Goal: Task Accomplishment & Management: Manage account settings

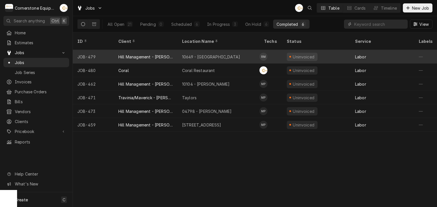
click at [178, 55] on div "10649 - Downtown Clinton" at bounding box center [218, 57] width 82 height 14
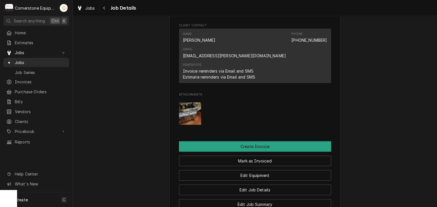
scroll to position [455, 0]
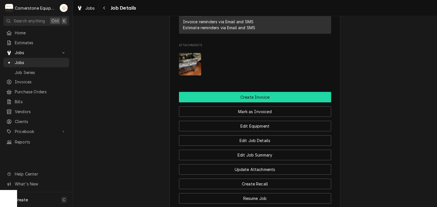
click at [241, 92] on button "Create Invoice" at bounding box center [255, 97] width 152 height 11
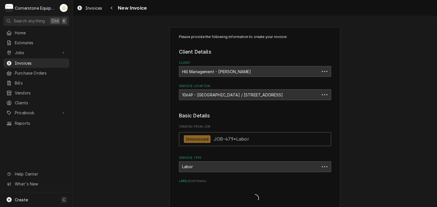
type textarea "x"
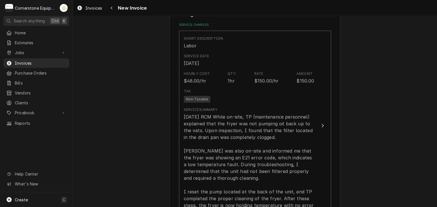
scroll to position [341, 0]
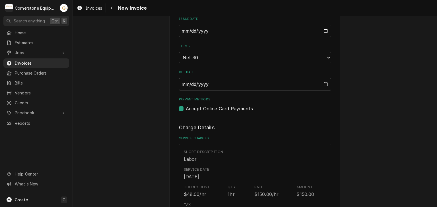
click at [191, 106] on label "Accept Online Card Payments" at bounding box center [219, 108] width 67 height 7
click at [191, 106] on input "Payment Methods" at bounding box center [262, 111] width 152 height 13
checkbox input "false"
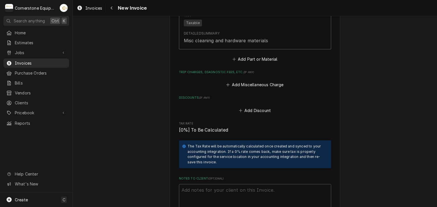
scroll to position [864, 0]
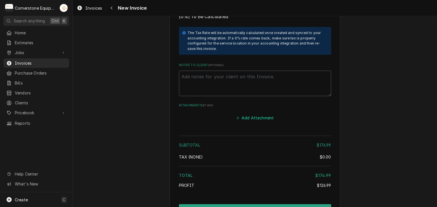
click at [248, 115] on button "Add Attachment" at bounding box center [255, 118] width 40 height 8
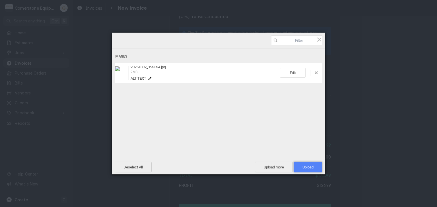
click at [300, 165] on span "Upload 1" at bounding box center [307, 167] width 29 height 11
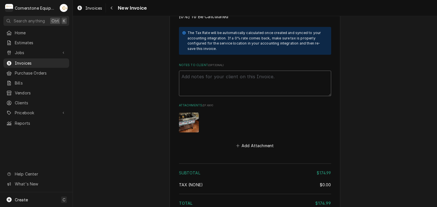
click at [205, 80] on textarea "Notes to Client ( optional )" at bounding box center [255, 84] width 152 height 26
paste textarea "INVOICE APPROVAL AND PAYMENT TERMS All invoices are due upon receipt unless oth…"
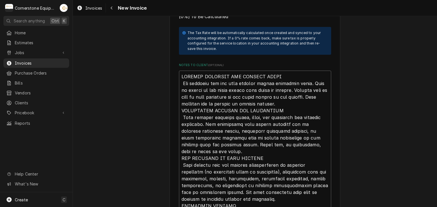
type textarea "x"
type textarea "INVOICE APPROVAL AND PAYMENT TERMS All invoices are due upon receipt unless oth…"
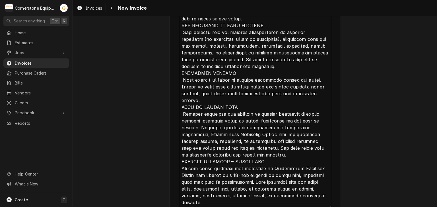
type textarea "x"
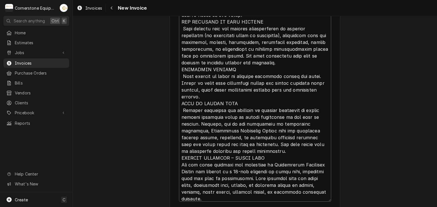
scroll to position [0, 0]
type textarea "INVOICE APPROVAL AND PAYMENT TERMS All invoices are due upon receipt unless oth…"
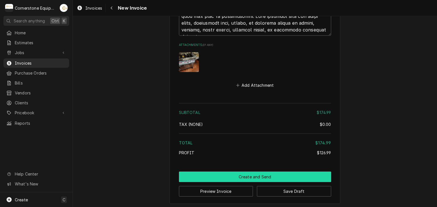
click at [263, 178] on button "Create and Send" at bounding box center [255, 177] width 152 height 11
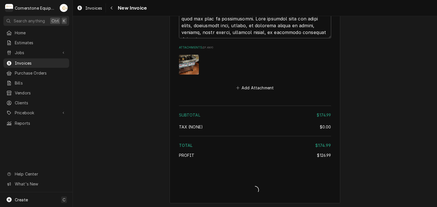
type textarea "x"
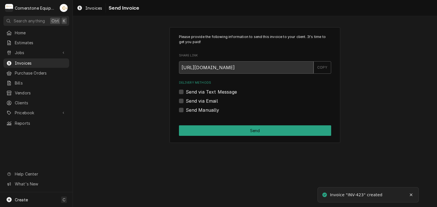
click at [201, 113] on label "Send Manually" at bounding box center [203, 110] width 34 height 7
click at [201, 113] on input "Send Manually" at bounding box center [262, 113] width 152 height 13
checkbox input "true"
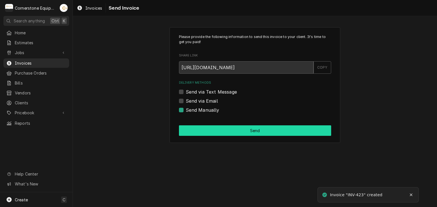
click at [204, 128] on button "Send" at bounding box center [255, 131] width 152 height 11
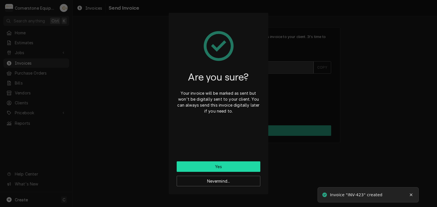
click at [203, 167] on button "Yes" at bounding box center [219, 167] width 84 height 11
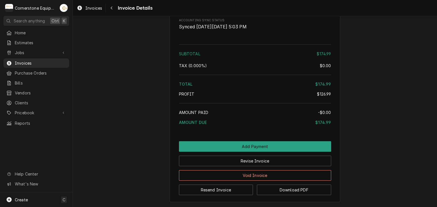
scroll to position [997, 0]
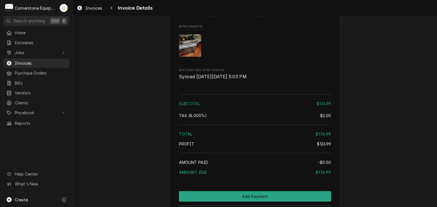
scroll to position [997, 0]
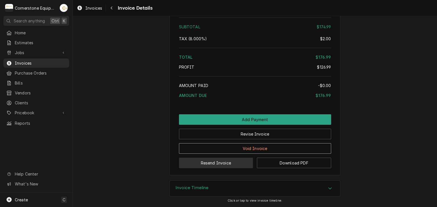
click at [216, 163] on button "Resend Invoice" at bounding box center [216, 163] width 74 height 11
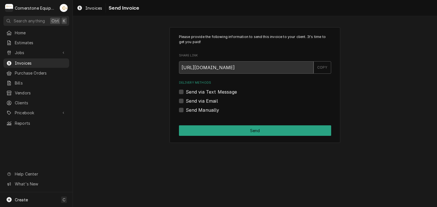
click at [207, 92] on label "Send via Text Message" at bounding box center [211, 92] width 51 height 7
click at [207, 92] on input "Send via Text Message" at bounding box center [262, 95] width 152 height 13
checkbox input "true"
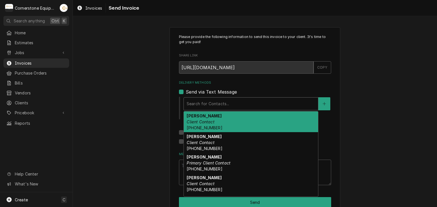
click at [205, 103] on div "Delivery Methods" at bounding box center [250, 104] width 128 height 10
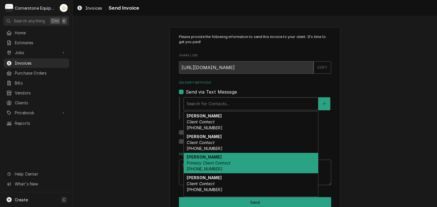
click at [209, 168] on span "[PHONE_NUMBER]" at bounding box center [204, 169] width 36 height 5
type textarea "x"
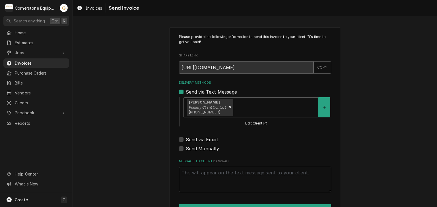
click at [205, 138] on label "Send via Email" at bounding box center [202, 139] width 32 height 7
click at [205, 138] on input "Send via Email" at bounding box center [262, 142] width 152 height 13
checkbox input "true"
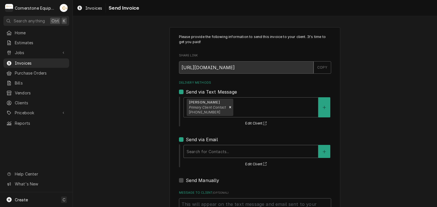
click at [207, 150] on div "Delivery Methods" at bounding box center [250, 152] width 128 height 10
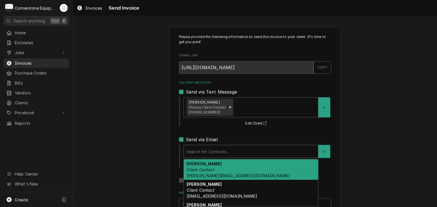
click at [209, 164] on div "Amy Moore Client Contact amy@masonmcdonalds.com" at bounding box center [251, 170] width 134 height 21
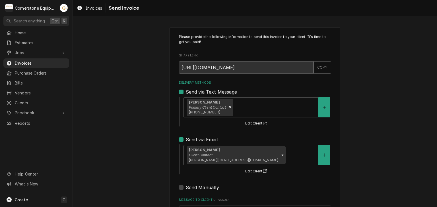
click at [146, 142] on div "Please provide the following information to send this invoice to your client. I…" at bounding box center [255, 144] width 364 height 244
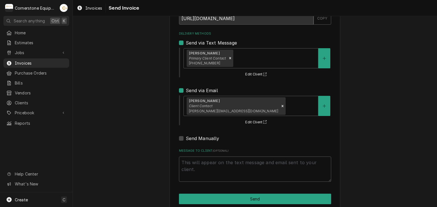
scroll to position [58, 0]
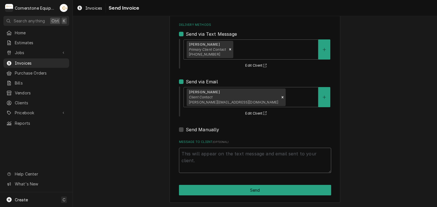
drag, startPoint x: 217, startPoint y: 148, endPoint x: 216, endPoint y: 155, distance: 7.5
click at [217, 148] on textarea "Message to Client ( optional )" at bounding box center [255, 161] width 152 height 26
type textarea "x"
type textarea "T"
type textarea "x"
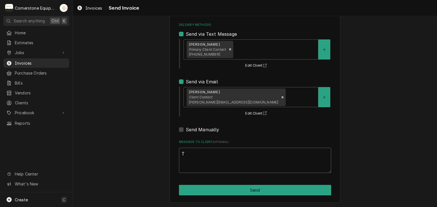
type textarea "Th"
type textarea "x"
type textarea "Tha"
type textarea "x"
type textarea "Than"
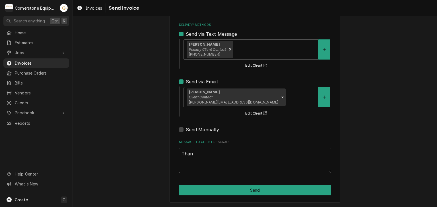
type textarea "x"
type textarea "Thank"
type textarea "x"
type textarea "Thank"
type textarea "x"
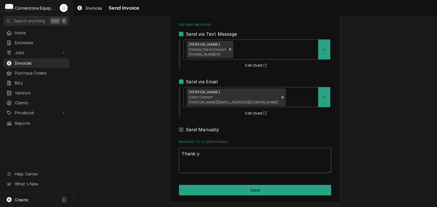
type textarea "Thank yo"
type textarea "x"
type textarea "Thank you"
type textarea "x"
type textarea "Thank you"
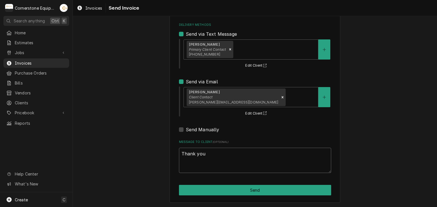
type textarea "x"
type textarea "Thank you f"
type textarea "x"
type textarea "Thank you fo"
type textarea "x"
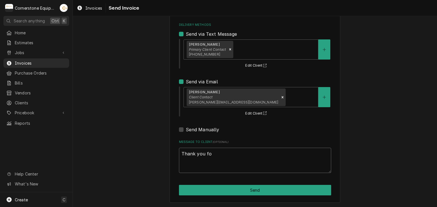
type textarea "Thank you for"
type textarea "x"
type textarea "Thank you for"
type textarea "x"
type textarea "Thank you for t"
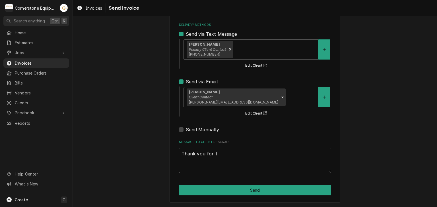
type textarea "x"
type textarea "Thank you for th"
type textarea "x"
type textarea "Thank you for the"
type textarea "x"
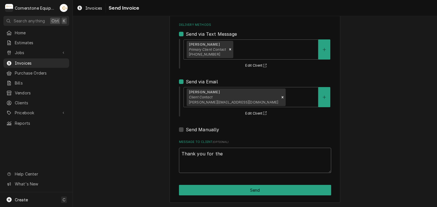
type textarea "Thank you for the"
type textarea "x"
type textarea "Thank you for the o"
type textarea "x"
type textarea "Thank you for the op"
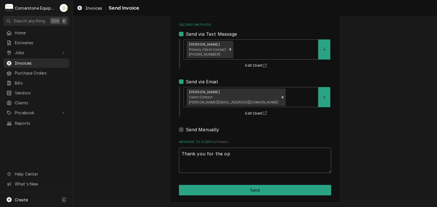
type textarea "x"
type textarea "Thank you for the oppo"
type textarea "x"
type textarea "Thank you for the oppor"
type textarea "x"
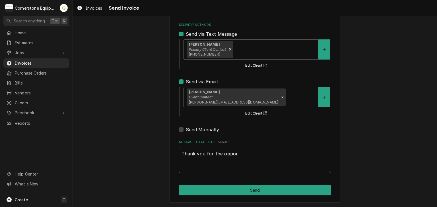
type textarea "Thank you for the opport"
type textarea "x"
type textarea "Thank you for the opportu"
type textarea "x"
type textarea "Thank you for the opportun"
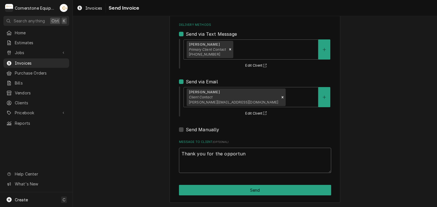
type textarea "x"
type textarea "Thank you for the opportuni"
type textarea "x"
type textarea "Thank you for the opportunit"
type textarea "x"
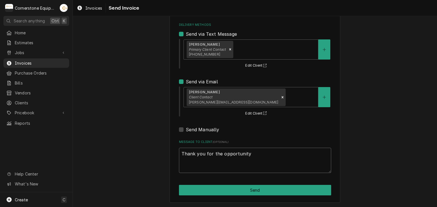
type textarea "Thank you for the opportunity"
type textarea "x"
type textarea "Thank you for the opportunity t"
type textarea "x"
type textarea "Thank you for the opportunity to"
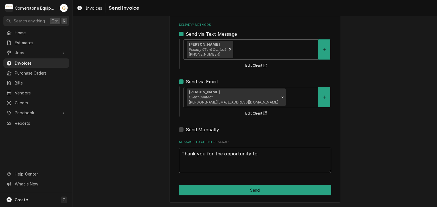
type textarea "x"
type textarea "Thank you for the opportunity to"
type textarea "x"
type textarea "Thank you for the opportunity to b"
type textarea "x"
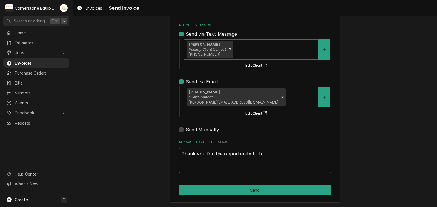
type textarea "Thank you for the opportunity to be"
type textarea "x"
type textarea "Thank you for the opportunity to be"
type textarea "x"
type textarea "Thank you for the opportunity to be o"
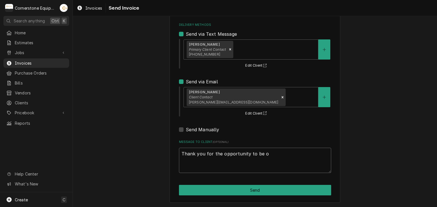
type textarea "x"
type textarea "Thank you for the opportunity to be of"
type textarea "x"
type textarea "Thank you for the opportunity to be of"
type textarea "x"
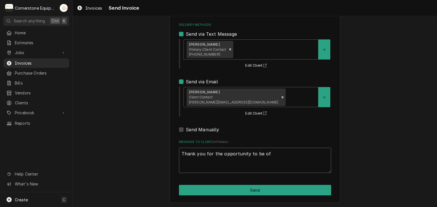
type textarea "Thank you for the opportunity to be of s"
type textarea "x"
type textarea "Thank you for the opportunity to be of se"
type textarea "x"
type textarea "Thank you for the opportunity to be of ser"
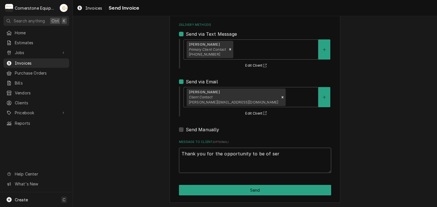
type textarea "x"
type textarea "Thank you for the opportunity to be of serv"
type textarea "x"
type textarea "Thank you for the opportunity to be of servi"
type textarea "x"
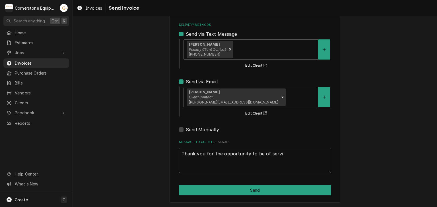
type textarea "Thank you for the opportunity to be of servic"
type textarea "x"
type textarea "Thank you for the opportunity to be of service"
type textarea "x"
click at [204, 159] on textarea "Thank you for the opportunity to be of service!" at bounding box center [255, 161] width 152 height 26
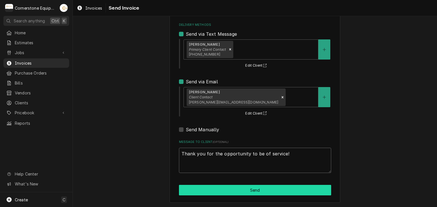
type textarea "Thank you for the opportunity to be of service!"
click at [231, 186] on button "Send" at bounding box center [255, 190] width 152 height 11
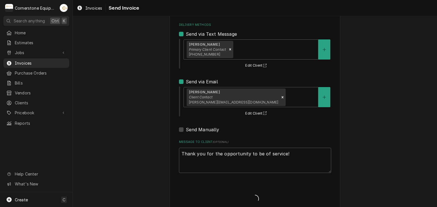
type textarea "x"
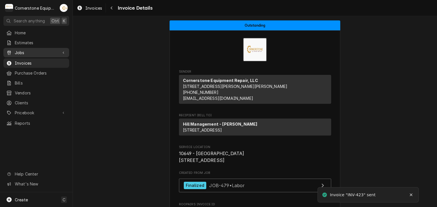
click at [25, 55] on link "Jobs" at bounding box center [36, 52] width 66 height 9
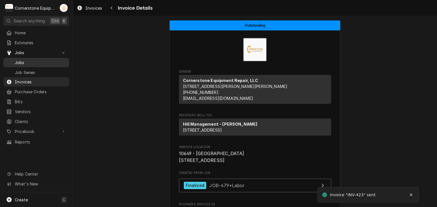
click at [23, 62] on span "Jobs" at bounding box center [40, 63] width 51 height 6
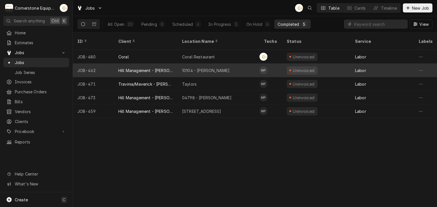
click at [169, 68] on div "Hill Management - [PERSON_NAME]" at bounding box center [145, 71] width 55 height 6
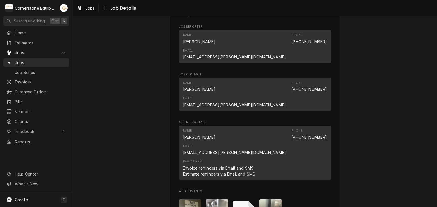
scroll to position [455, 0]
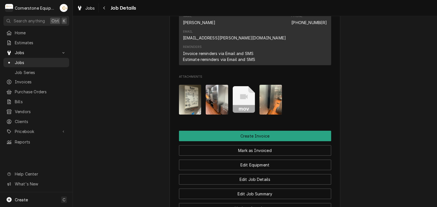
click at [248, 86] on icon "Attachments" at bounding box center [244, 99] width 22 height 27
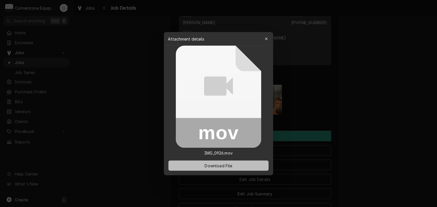
click at [249, 170] on button "Download File" at bounding box center [218, 166] width 100 height 10
click at [358, 121] on div at bounding box center [218, 103] width 437 height 207
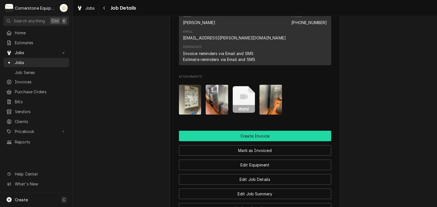
click at [273, 131] on button "Create Invoice" at bounding box center [255, 136] width 152 height 11
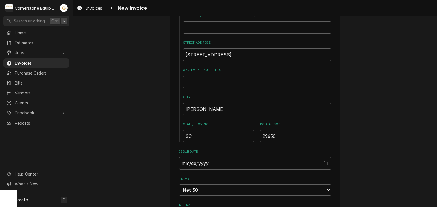
scroll to position [341, 0]
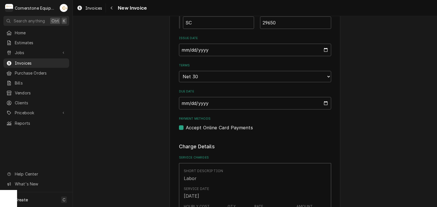
click at [209, 127] on label "Accept Online Card Payments" at bounding box center [219, 127] width 67 height 7
click at [209, 127] on input "Payment Methods" at bounding box center [262, 130] width 152 height 13
checkbox input "false"
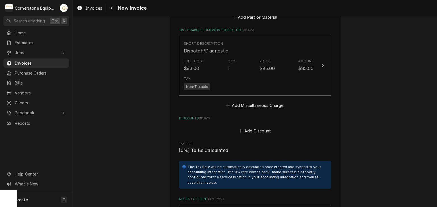
scroll to position [898, 0]
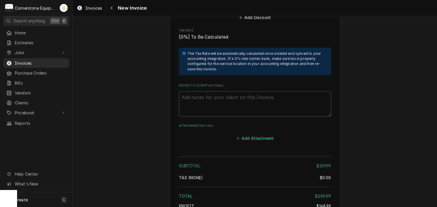
click at [258, 138] on button "Add Attachment" at bounding box center [255, 139] width 40 height 8
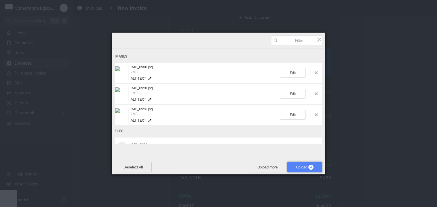
click at [296, 167] on span "Upload 4" at bounding box center [304, 167] width 17 height 4
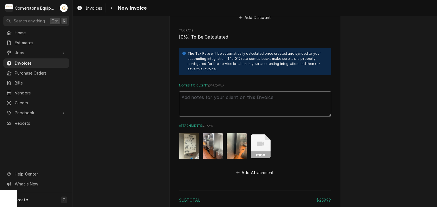
paste textarea "INVOICE APPROVAL AND PAYMENT TERMS All invoices are due upon receipt unless oth…"
type textarea "x"
type textarea "INVOICE APPROVAL AND PAYMENT TERMS All invoices are due upon receipt unless oth…"
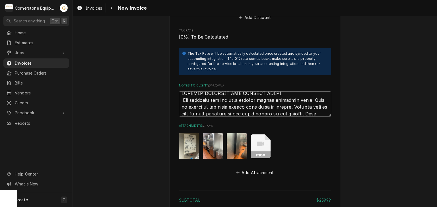
scroll to position [1051, 0]
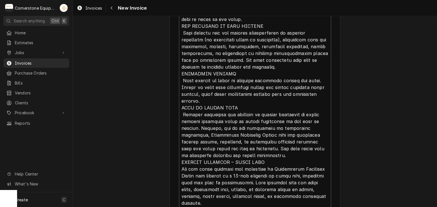
type textarea "x"
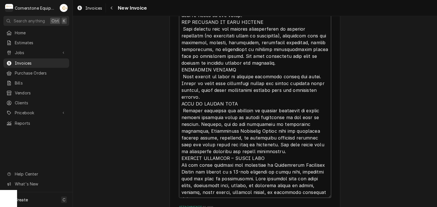
type textarea "INVOICE APPROVAL AND PAYMENT TERMS All invoices are due upon receipt unless oth…"
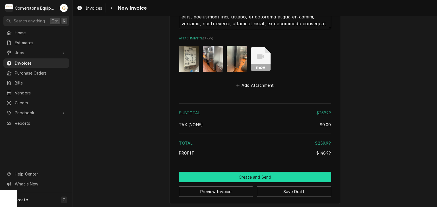
click at [248, 175] on button "Create and Send" at bounding box center [255, 177] width 152 height 11
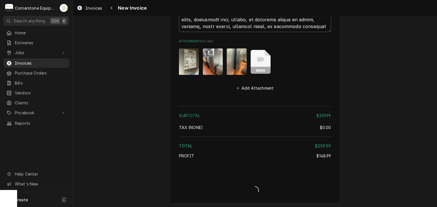
type textarea "x"
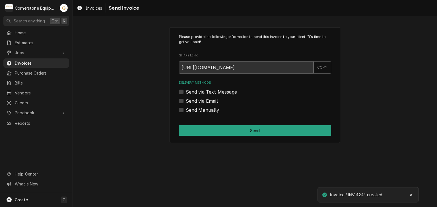
click at [193, 108] on label "Send Manually" at bounding box center [203, 110] width 34 height 7
click at [193, 108] on input "Send Manually" at bounding box center [262, 113] width 152 height 13
checkbox input "true"
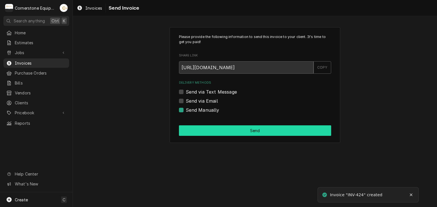
click at [205, 132] on button "Send" at bounding box center [255, 131] width 152 height 11
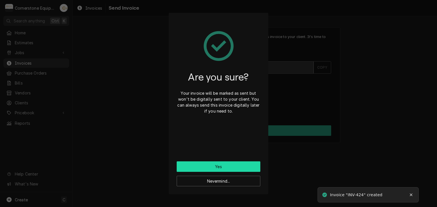
click at [208, 163] on button "Yes" at bounding box center [219, 167] width 84 height 11
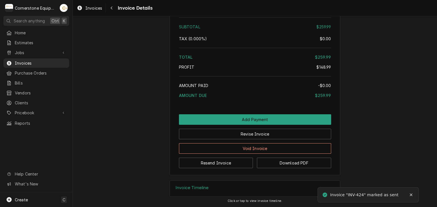
scroll to position [1048, 0]
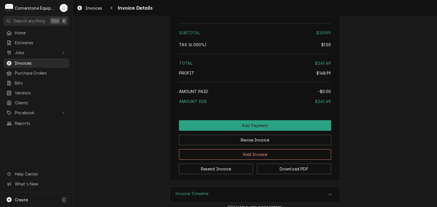
scroll to position [1048, 0]
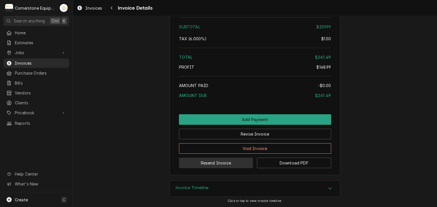
click at [189, 161] on button "Resend Invoice" at bounding box center [216, 163] width 74 height 11
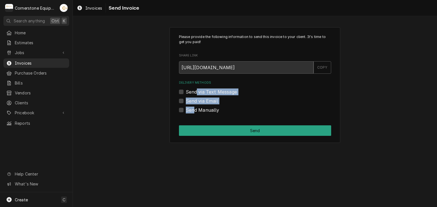
drag, startPoint x: 194, startPoint y: 111, endPoint x: 196, endPoint y: 92, distance: 18.6
click at [196, 92] on div "Delivery Methods Send via Text Message Send via Email Send Manually" at bounding box center [255, 97] width 152 height 33
click at [196, 92] on label "Send via Text Message" at bounding box center [211, 92] width 51 height 7
click at [196, 92] on input "Send via Text Message" at bounding box center [262, 95] width 152 height 13
checkbox input "true"
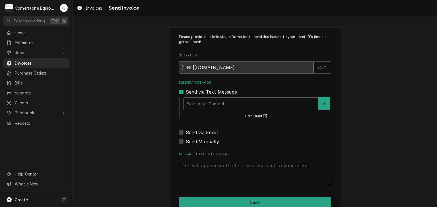
click at [195, 105] on div "Delivery Methods" at bounding box center [250, 104] width 128 height 10
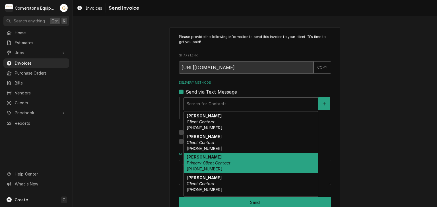
drag, startPoint x: 199, startPoint y: 133, endPoint x: 201, endPoint y: 162, distance: 29.1
click at [201, 162] on div "Amy Moore Client Contact (864) 334-5409 x101 Andy Samara Client Contact (407) 2…" at bounding box center [251, 154] width 134 height 85
click at [201, 162] on em "Primary Client Contact" at bounding box center [208, 163] width 44 height 5
type textarea "x"
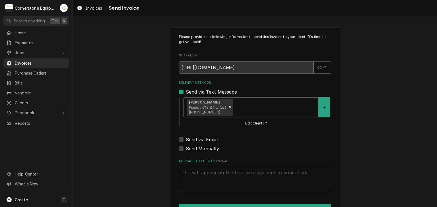
click at [197, 140] on label "Send via Email" at bounding box center [202, 139] width 32 height 7
click at [197, 140] on input "Send via Email" at bounding box center [262, 142] width 152 height 13
checkbox input "true"
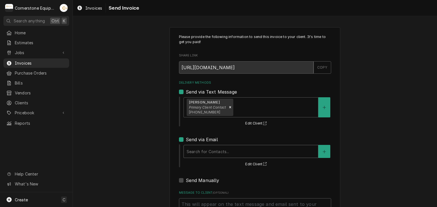
click at [199, 151] on div "Delivery Methods" at bounding box center [250, 152] width 128 height 10
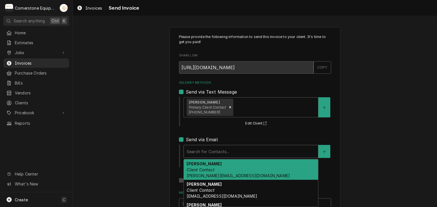
click at [198, 162] on strong "Amy Moore" at bounding box center [203, 164] width 35 height 5
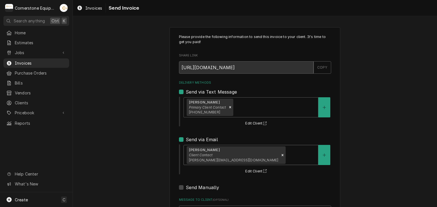
click at [155, 148] on div "Please provide the following information to send this invoice to your client. I…" at bounding box center [255, 144] width 364 height 244
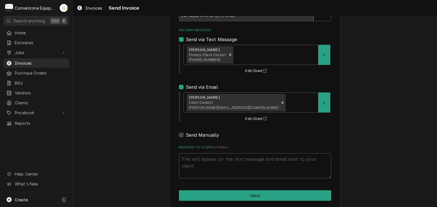
scroll to position [58, 0]
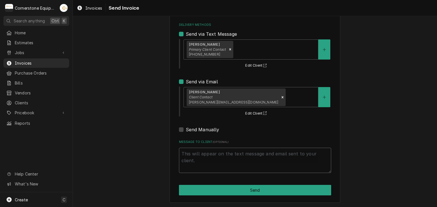
click at [213, 152] on textarea "Message to Client ( optional )" at bounding box center [255, 161] width 152 height 26
type textarea "x"
type textarea "T"
type textarea "x"
type textarea "Th"
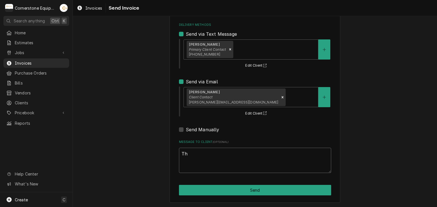
type textarea "x"
type textarea "Tha"
type textarea "x"
type textarea "Than"
type textarea "x"
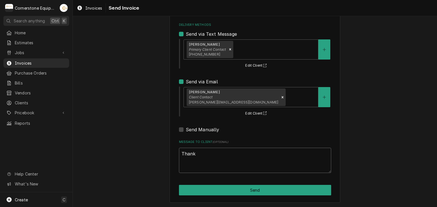
type textarea "Thank"
type textarea "x"
type textarea "Thank y"
type textarea "x"
type textarea "Thank yo"
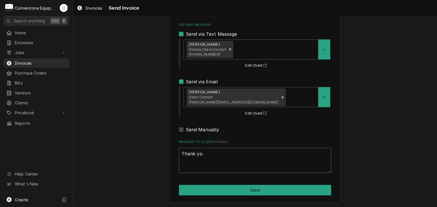
type textarea "x"
type textarea "Thank you"
type textarea "x"
type textarea "Thank you"
type textarea "x"
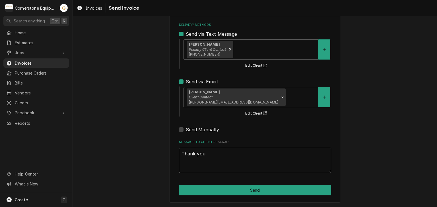
type textarea "Thank you f"
type textarea "x"
type textarea "Thank you for"
type textarea "x"
type textarea "Thank you for"
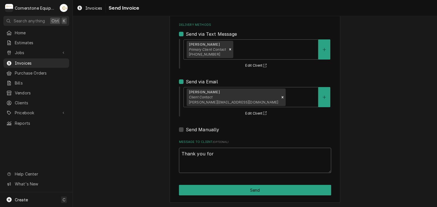
type textarea "x"
type textarea "Thank you for t"
type textarea "x"
type textarea "Thank you for th"
type textarea "x"
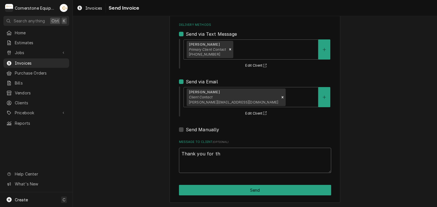
type textarea "Thank you for the"
type textarea "x"
type textarea "Thank you for the"
type textarea "x"
type textarea "Thank you for the o"
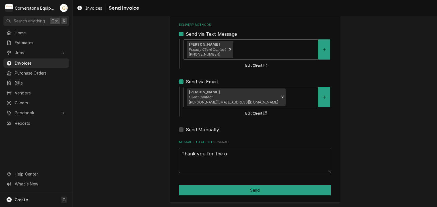
type textarea "x"
type textarea "Thank you for the op"
type textarea "x"
type textarea "Thank you for the opp"
type textarea "x"
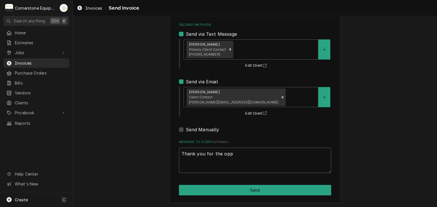
type textarea "Thank you for the oppo"
type textarea "x"
type textarea "Thank you for the oppor"
type textarea "x"
type textarea "Thank you for the opportu"
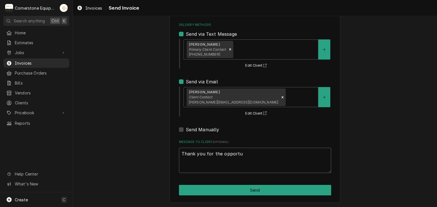
type textarea "x"
type textarea "Thank you for the opportun"
type textarea "x"
type textarea "Thank you for the opportuni"
type textarea "x"
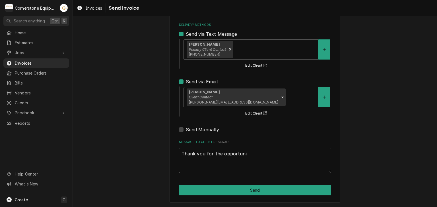
type textarea "Thank you for the opportunit"
type textarea "x"
type textarea "Thank you for the opportunity"
type textarea "x"
type textarea "Thank you for the opportunity"
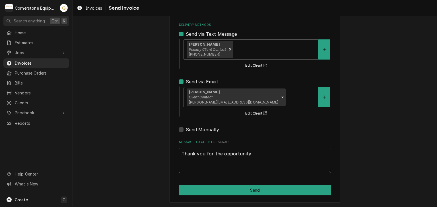
type textarea "x"
type textarea "Thank you for the opportunity t"
type textarea "x"
type textarea "Thank you for the opportunity to"
type textarea "x"
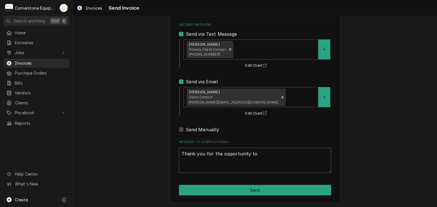
type textarea "Thank you for the opportunity to"
type textarea "x"
type textarea "Thank you for the opportunity to b"
type textarea "x"
type textarea "Thank you for the opportunity to be"
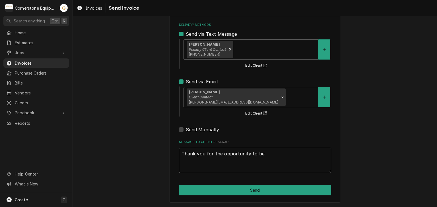
type textarea "x"
type textarea "Thank you for the opportunity to be"
type textarea "x"
type textarea "Thank you for the opportunity to be o"
type textarea "x"
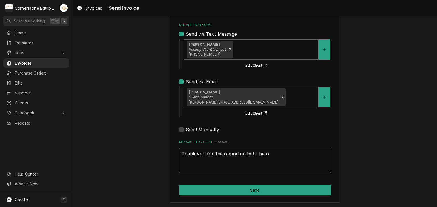
type textarea "Thank you for the opportunity to be of"
type textarea "x"
type textarea "Thank you for the opportunity to be of"
type textarea "x"
type textarea "Thank you for the opportunity to be of s"
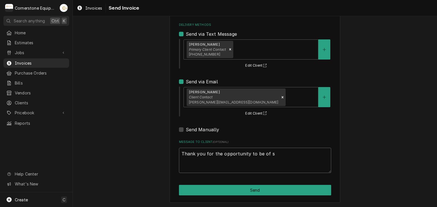
type textarea "x"
type textarea "Thank you for the opportunity to be of se"
type textarea "x"
type textarea "Thank you for the opportunity to be of ser"
type textarea "x"
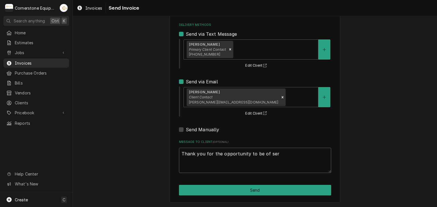
type textarea "Thank you for the opportunity to be of serv"
type textarea "x"
type textarea "Thank you for the opportunity to be of servi"
type textarea "x"
type textarea "Thank you for the opportunity to be of servic"
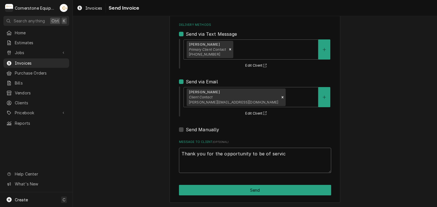
type textarea "x"
type textarea "Thank you for the opportunity to be of service"
type textarea "x"
click at [213, 152] on textarea "Thank you for the opportunity to be of service!" at bounding box center [255, 161] width 152 height 26
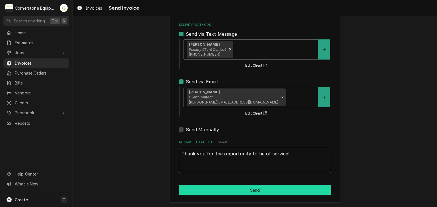
type textarea "Thank you for the opportunity to be of service!"
click at [243, 186] on button "Send" at bounding box center [255, 190] width 152 height 11
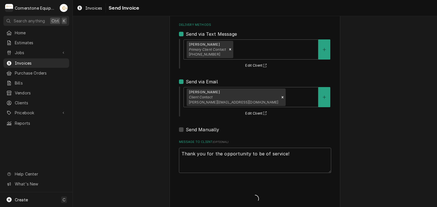
type textarea "x"
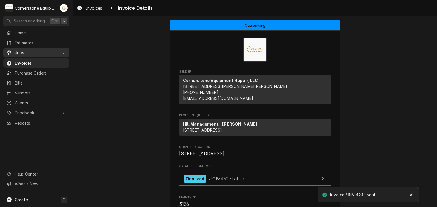
click at [13, 51] on div "Jobs" at bounding box center [31, 53] width 51 height 6
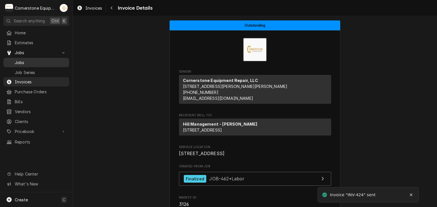
click at [21, 62] on span "Jobs" at bounding box center [40, 63] width 51 height 6
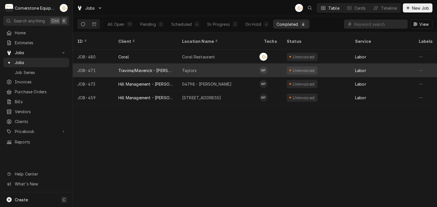
click at [169, 68] on div "Travinia/Maverick - [PERSON_NAME]" at bounding box center [145, 71] width 55 height 6
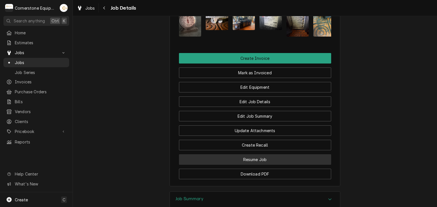
scroll to position [341, 0]
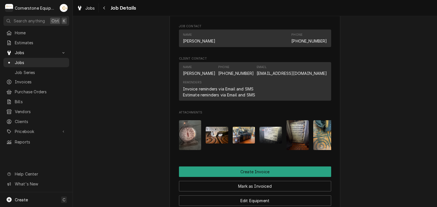
click at [240, 138] on img "Attachments" at bounding box center [244, 135] width 22 height 17
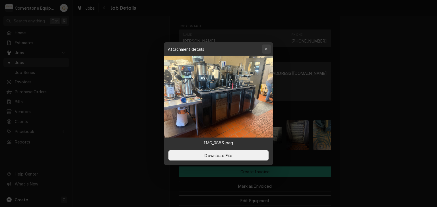
click at [267, 47] on icon "button" at bounding box center [266, 49] width 3 height 4
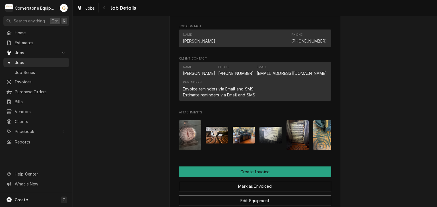
scroll to position [0, 9]
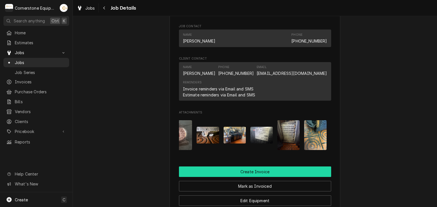
click at [271, 177] on button "Create Invoice" at bounding box center [255, 172] width 152 height 11
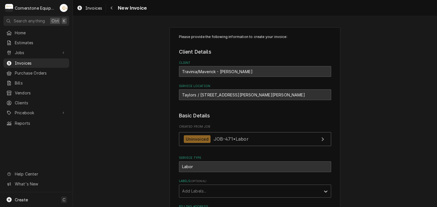
click at [377, 83] on div "Please provide the following information to create your invoice: Client Details…" at bounding box center [255, 184] width 364 height 324
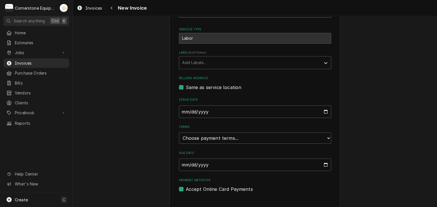
scroll to position [137, 0]
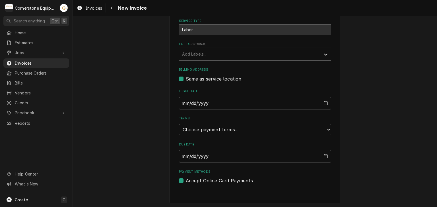
click at [223, 132] on select "Choose payment terms... Same Day Net 7 Net 14 Net 21 Net 30 Net 45 Net 60 Net 90" at bounding box center [255, 129] width 152 height 11
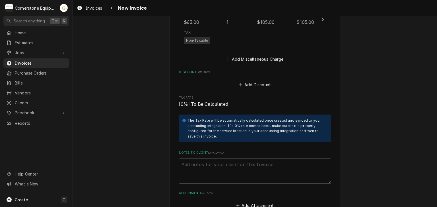
scroll to position [929, 0]
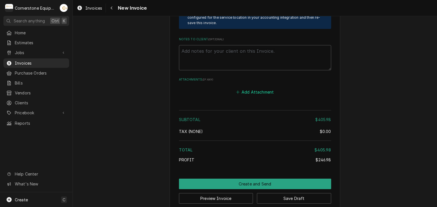
click at [261, 88] on button "Add Attachment" at bounding box center [255, 92] width 40 height 8
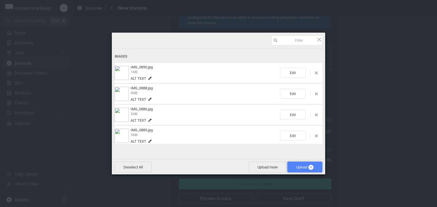
click at [301, 167] on span "Upload 6" at bounding box center [304, 167] width 17 height 4
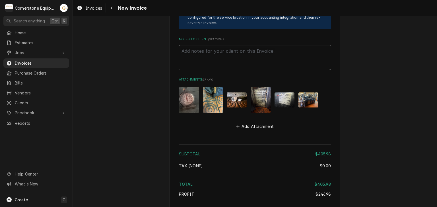
click at [206, 49] on textarea "Notes to Client ( optional )" at bounding box center [255, 58] width 152 height 26
paste textarea "INVOICE APPROVAL AND PAYMENT TERMS All invoices are due upon receipt unless oth…"
type textarea "x"
type textarea "INVOICE APPROVAL AND PAYMENT TERMS All invoices are due upon receipt unless oth…"
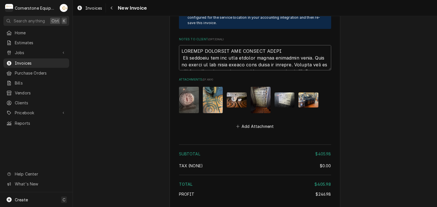
scroll to position [1029, 0]
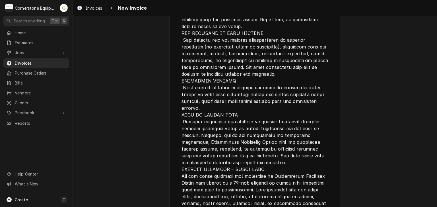
type textarea "x"
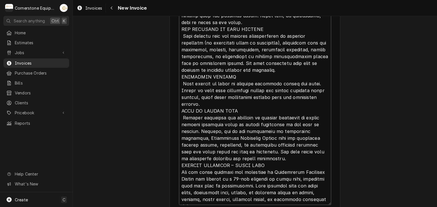
type textarea "INVOICE APPROVAL AND PAYMENT TERMS All invoices are due upon receipt unless oth…"
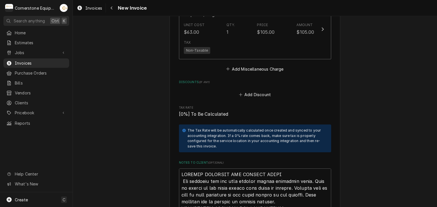
scroll to position [692, 0]
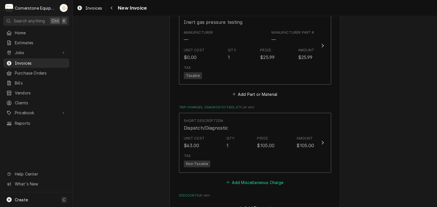
click at [250, 179] on button "Add Miscellaneous Charge" at bounding box center [254, 183] width 59 height 8
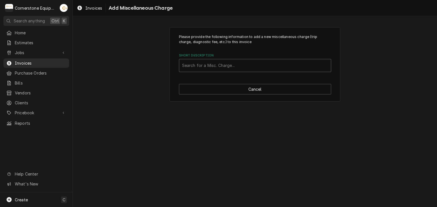
click at [202, 63] on div "Short Description" at bounding box center [255, 66] width 146 height 10
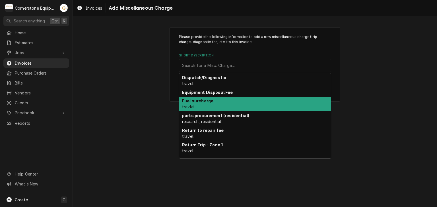
click at [199, 104] on div "Fuel surcharge travlel" at bounding box center [254, 104] width 151 height 15
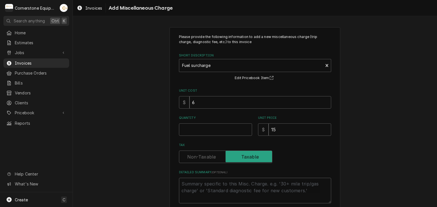
click at [335, 99] on div "Please provide the following information to add a new miscellaneous charge (tri…" at bounding box center [254, 130] width 171 height 206
click at [388, 120] on div "Please provide the following information to add a new miscellaneous charge (tri…" at bounding box center [255, 130] width 364 height 216
click at [217, 128] on input "Quantity" at bounding box center [215, 130] width 73 height 13
type textarea "x"
type input "1"
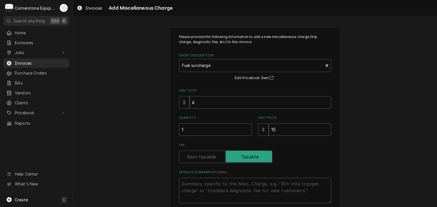
click at [379, 122] on div "Please provide the following information to add a new miscellaneous charge (tri…" at bounding box center [255, 130] width 364 height 216
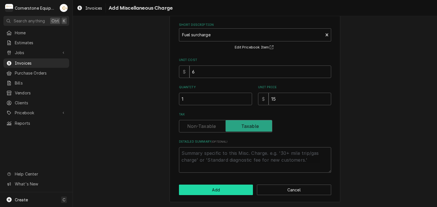
click at [230, 190] on button "Add" at bounding box center [216, 190] width 74 height 11
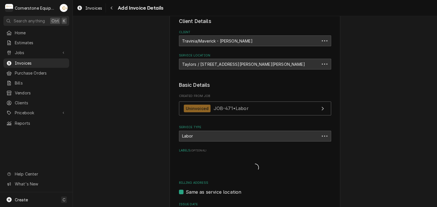
scroll to position [684, 0]
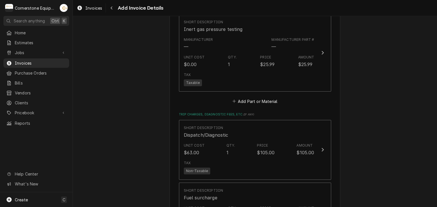
click at [379, 105] on div "Please provide the following information to create your invoice: Client Details…" at bounding box center [255, 67] width 364 height 1459
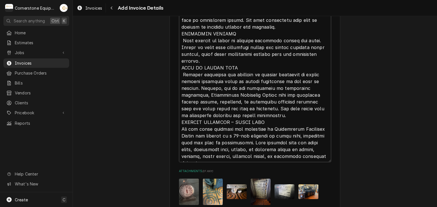
scroll to position [1264, 0]
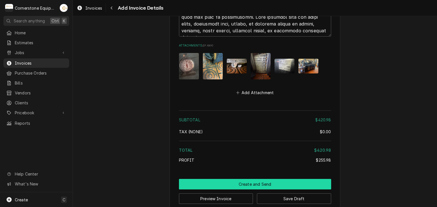
click at [237, 179] on button "Create and Send" at bounding box center [255, 184] width 152 height 11
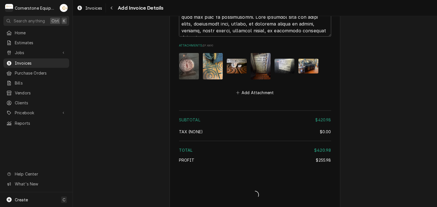
scroll to position [1262, 0]
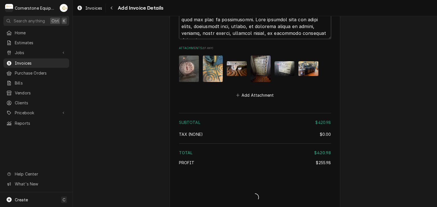
type textarea "x"
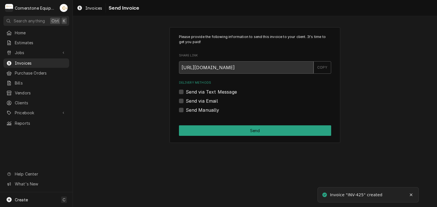
click at [191, 108] on label "Send Manually" at bounding box center [203, 110] width 34 height 7
click at [191, 108] on input "Send Manually" at bounding box center [262, 113] width 152 height 13
checkbox input "true"
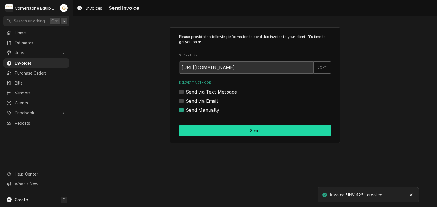
click at [223, 131] on button "Send" at bounding box center [255, 131] width 152 height 11
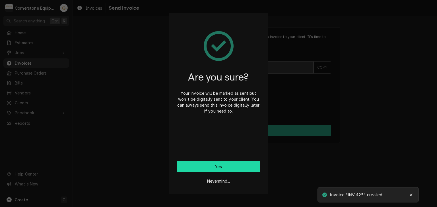
click at [222, 163] on button "Yes" at bounding box center [219, 167] width 84 height 11
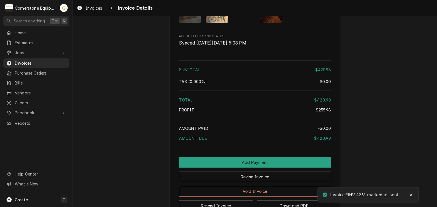
scroll to position [1188, 0]
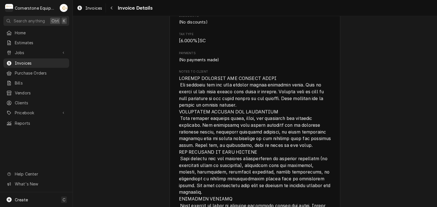
scroll to position [1188, 0]
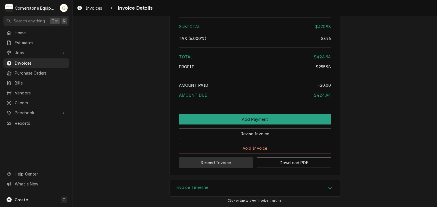
click at [196, 165] on button "Resend Invoice" at bounding box center [216, 163] width 74 height 11
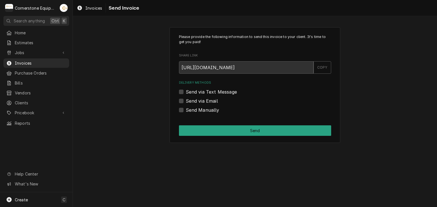
click at [199, 92] on label "Send via Text Message" at bounding box center [211, 92] width 51 height 7
click at [199, 92] on input "Send via Text Message" at bounding box center [262, 95] width 152 height 13
checkbox input "true"
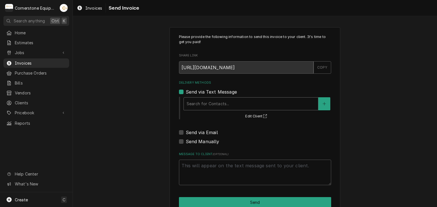
click at [200, 107] on div "Delivery Methods" at bounding box center [250, 104] width 128 height 10
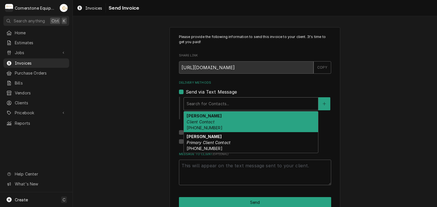
click at [205, 123] on em "Client Contact" at bounding box center [200, 122] width 28 height 5
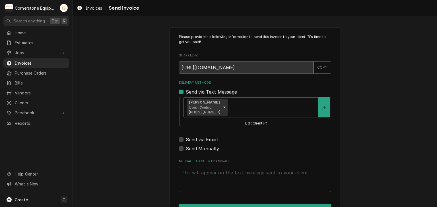
click at [239, 107] on div "Delivery Methods" at bounding box center [272, 107] width 86 height 10
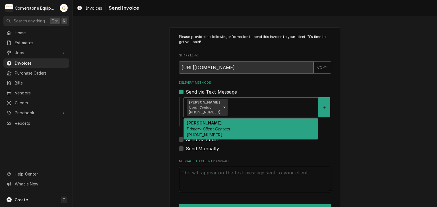
click at [229, 131] on div "[PERSON_NAME] Primary Client Contact [PHONE_NUMBER]" at bounding box center [251, 129] width 134 height 21
type textarea "x"
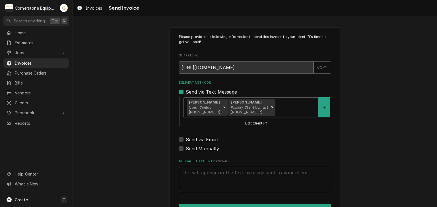
click at [204, 141] on label "Send via Email" at bounding box center [202, 139] width 32 height 7
click at [204, 141] on input "Send via Email" at bounding box center [262, 142] width 152 height 13
checkbox input "true"
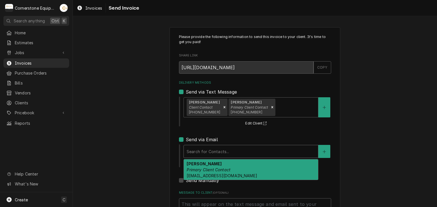
click at [201, 155] on div "Delivery Methods" at bounding box center [250, 152] width 128 height 10
click at [201, 170] on em "Primary Client Contact" at bounding box center [208, 170] width 44 height 5
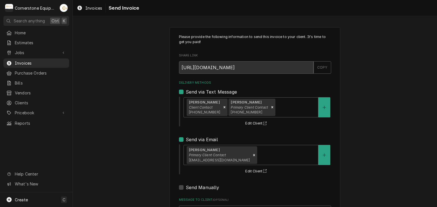
click at [136, 150] on div "Please provide the following information to send this invoice to your client. I…" at bounding box center [255, 144] width 364 height 244
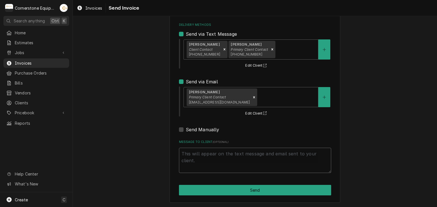
click at [212, 166] on textarea "Message to Client ( optional )" at bounding box center [255, 161] width 152 height 26
type textarea "x"
type textarea "T"
type textarea "x"
type textarea "Th"
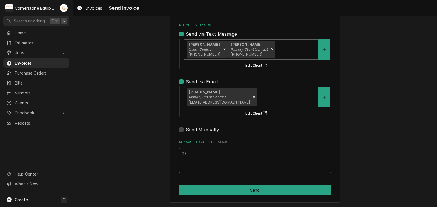
type textarea "x"
type textarea "Tha"
type textarea "x"
type textarea "Than"
type textarea "x"
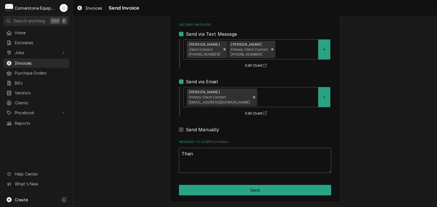
type textarea "Thank"
type textarea "x"
type textarea "Thank"
type textarea "x"
type textarea "Thank y"
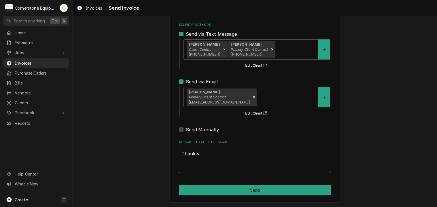
type textarea "x"
type textarea "Thank yo"
type textarea "x"
type textarea "Thank you"
type textarea "x"
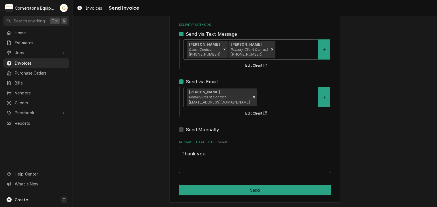
type textarea "Thank you"
type textarea "x"
type textarea "Thank you f"
type textarea "x"
type textarea "Thank you fo"
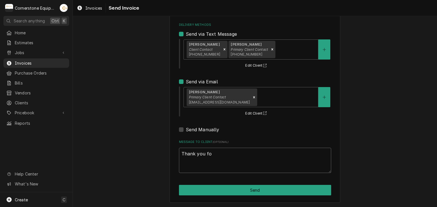
type textarea "x"
type textarea "Thank you for"
type textarea "x"
type textarea "Thank you for"
type textarea "x"
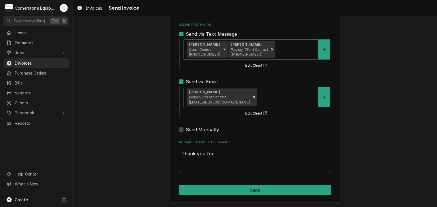
type textarea "Thank you for t"
type textarea "x"
type textarea "Thank you for th"
type textarea "x"
type textarea "Thank you for the"
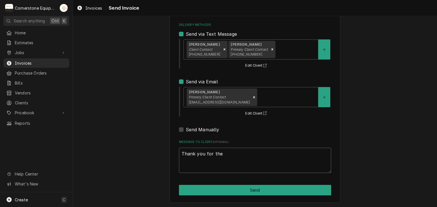
type textarea "x"
type textarea "Thank you for the"
type textarea "x"
type textarea "Thank you for the o"
type textarea "x"
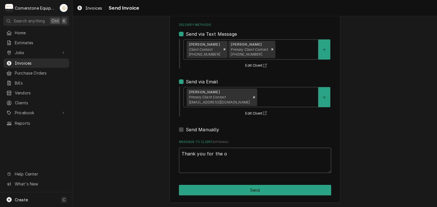
type textarea "Thank you for the op"
type textarea "x"
type textarea "Thank you for the opp"
type textarea "x"
type textarea "Thank you for the oppo"
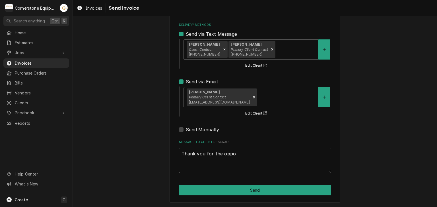
type textarea "x"
type textarea "Thank you for the oppor"
type textarea "x"
type textarea "Thank you for the opport"
type textarea "x"
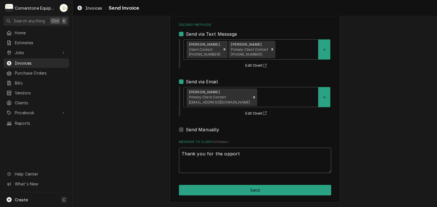
type textarea "Thank you for the opportu"
type textarea "x"
type textarea "Thank you for the opportun"
type textarea "x"
type textarea "Thank you for the opportunit"
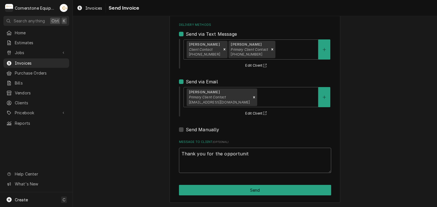
type textarea "x"
type textarea "Thank you for the opportunity"
type textarea "x"
type textarea "Thank you for the opportunity"
type textarea "x"
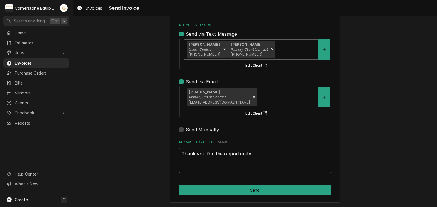
type textarea "Thank you for the opportunity t"
type textarea "x"
type textarea "Thank you for the opportunity to"
type textarea "x"
type textarea "Thank you for the opportunity to"
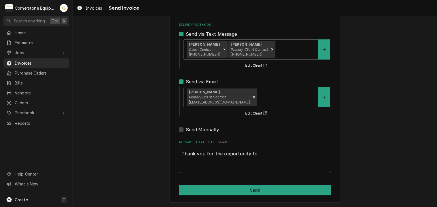
type textarea "x"
type textarea "Thank you for the opportunity to b"
type textarea "x"
type textarea "Thank you for the opportunity to be"
type textarea "x"
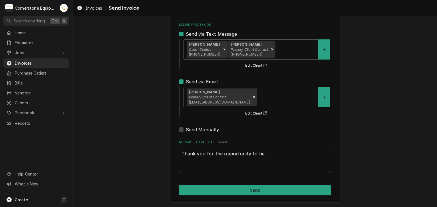
type textarea "Thank you for the opportunity to be"
type textarea "x"
type textarea "Thank you for the opportunity to be o"
type textarea "x"
type textarea "Thank you for the opportunity to be of"
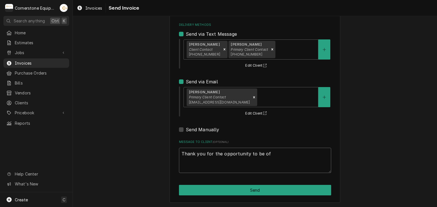
type textarea "x"
type textarea "Thank you for the opportunity to be of"
type textarea "x"
type textarea "Thank you for the opportunity to be of s"
type textarea "x"
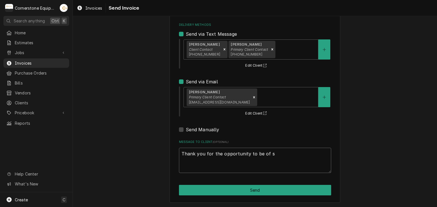
type textarea "Thank you for the opportunity to be of se"
type textarea "x"
type textarea "Thank you for the opportunity to be of ser"
type textarea "x"
type textarea "Thank you for the opportunity to be of serv"
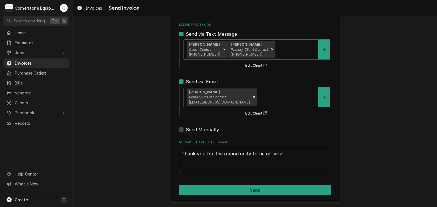
type textarea "x"
type textarea "Thank you for the opportunity to be of servi"
type textarea "x"
type textarea "Thank you for the opportunity to be of servic"
type textarea "x"
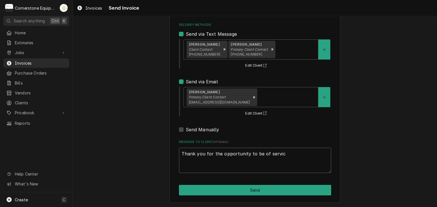
type textarea "Thank you for the opportunity to be of service"
type textarea "x"
click at [213, 165] on textarea "Thank you for the opportunity to be of service!" at bounding box center [255, 161] width 152 height 26
click at [232, 155] on textarea "Thank you for the opportunity to be of service!" at bounding box center [255, 161] width 152 height 26
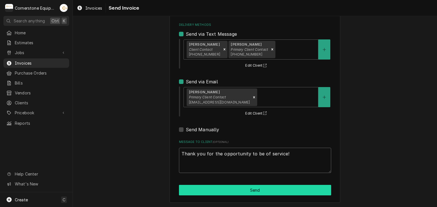
type textarea "Thank you for the opportunity to be of service!"
click at [262, 190] on button "Send" at bounding box center [255, 190] width 152 height 11
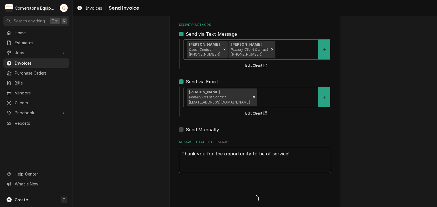
type textarea "x"
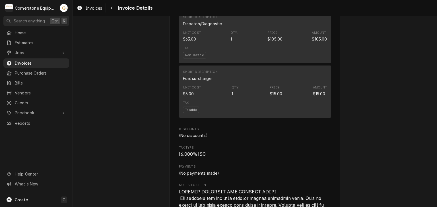
scroll to position [1188, 0]
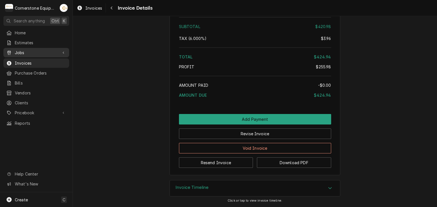
click at [22, 50] on span "Jobs" at bounding box center [36, 53] width 43 height 6
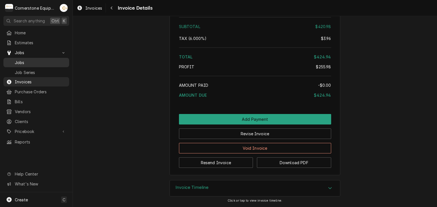
click at [22, 60] on span "Jobs" at bounding box center [40, 63] width 51 height 6
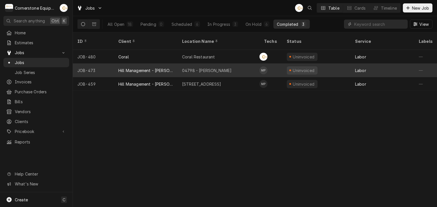
click at [200, 68] on div "04798 - [PERSON_NAME]" at bounding box center [206, 71] width 49 height 6
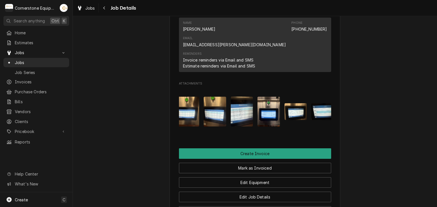
scroll to position [0, 116]
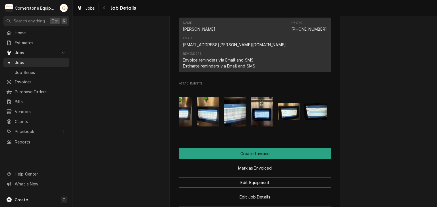
click at [316, 103] on img "Attachments" at bounding box center [315, 111] width 22 height 17
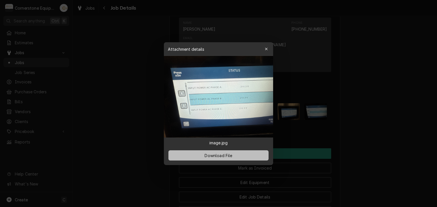
click at [243, 153] on button "Download File" at bounding box center [218, 156] width 100 height 10
click at [356, 91] on div at bounding box center [218, 103] width 437 height 207
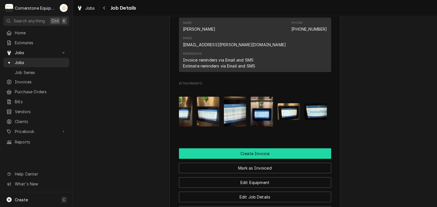
click at [241, 149] on button "Create Invoice" at bounding box center [255, 154] width 152 height 11
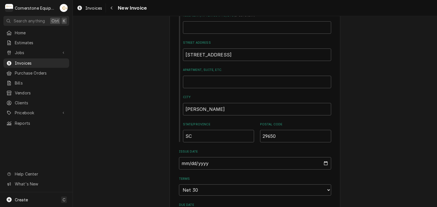
scroll to position [341, 0]
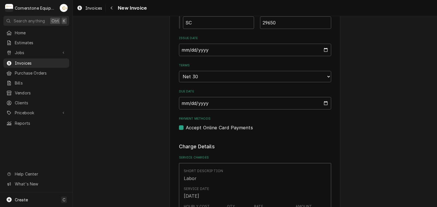
click at [214, 128] on label "Accept Online Card Payments" at bounding box center [219, 127] width 67 height 7
click at [214, 128] on input "Payment Methods" at bounding box center [262, 130] width 152 height 13
checkbox input "false"
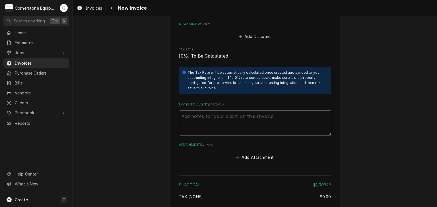
scroll to position [1023, 0]
click at [264, 153] on button "Add Attachment" at bounding box center [255, 157] width 40 height 8
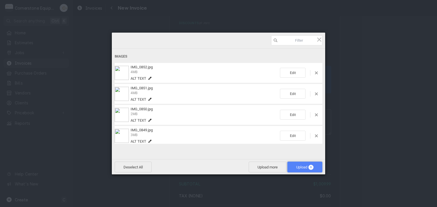
click at [303, 169] on span "Upload 9" at bounding box center [304, 167] width 17 height 4
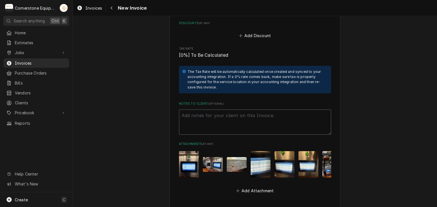
click at [227, 110] on textarea "Notes to Client ( optional )" at bounding box center [255, 123] width 152 height 26
paste textarea "INVOICE APPROVAL AND PAYMENT TERMS All invoices are due upon receipt unless oth…"
type textarea "x"
type textarea "INVOICE APPROVAL AND PAYMENT TERMS All invoices are due upon receipt unless oth…"
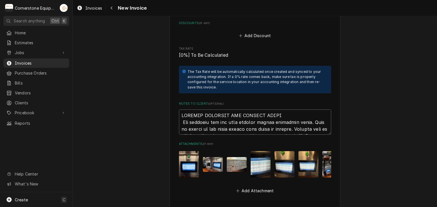
scroll to position [1181, 0]
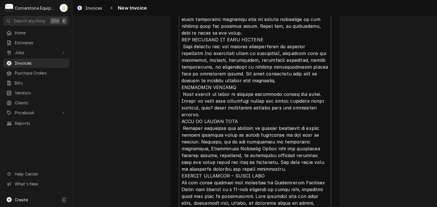
type textarea "x"
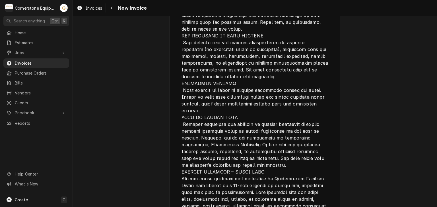
type textarea "INVOICE APPROVAL AND PAYMENT TERMS All invoices are due upon receipt unless oth…"
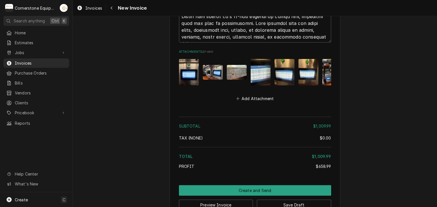
scroll to position [1359, 0]
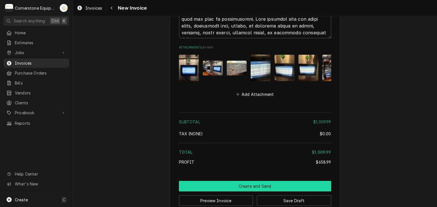
click at [250, 181] on button "Create and Send" at bounding box center [255, 186] width 152 height 11
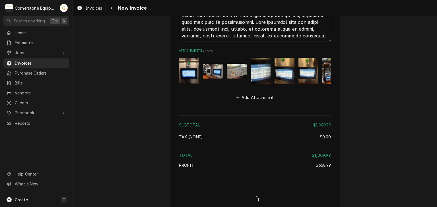
type textarea "x"
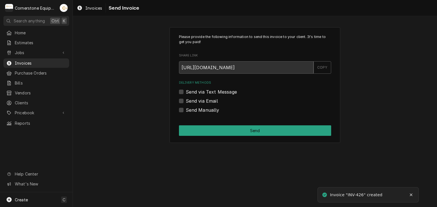
click at [209, 113] on label "Send Manually" at bounding box center [203, 110] width 34 height 7
click at [209, 113] on input "Send Manually" at bounding box center [262, 113] width 152 height 13
checkbox input "true"
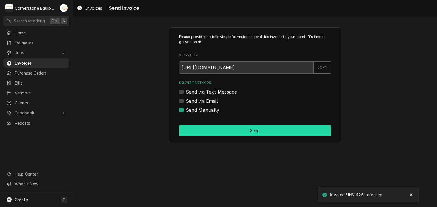
click at [213, 132] on button "Send" at bounding box center [255, 131] width 152 height 11
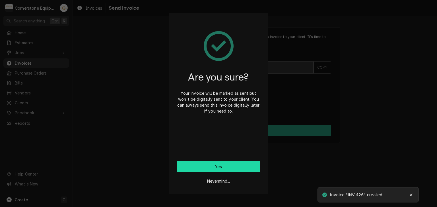
click at [210, 168] on button "Yes" at bounding box center [219, 167] width 84 height 11
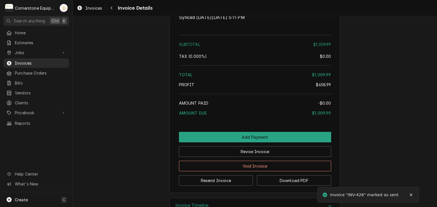
scroll to position [1148, 0]
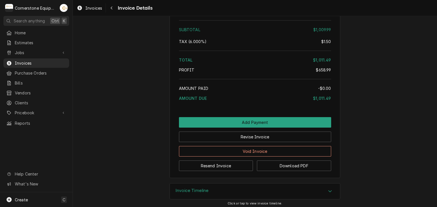
scroll to position [1148, 0]
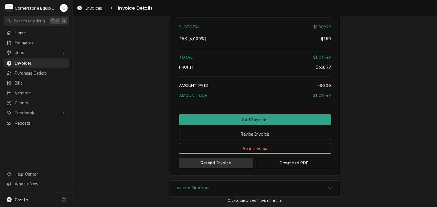
click at [198, 163] on button "Resend Invoice" at bounding box center [216, 163] width 74 height 11
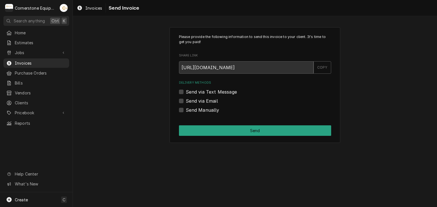
click at [197, 90] on label "Send via Text Message" at bounding box center [211, 92] width 51 height 7
click at [197, 90] on input "Send via Text Message" at bounding box center [262, 95] width 152 height 13
checkbox input "true"
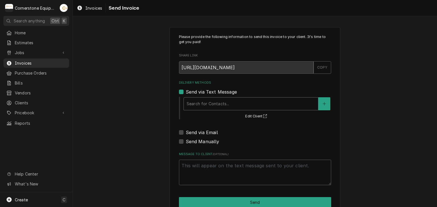
click at [193, 103] on div "Delivery Methods" at bounding box center [250, 104] width 128 height 10
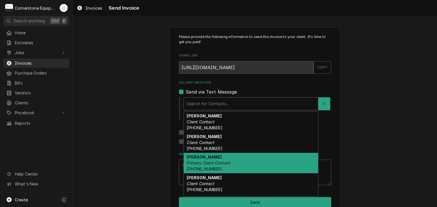
click at [200, 159] on strong "Ashton Vazquez" at bounding box center [203, 157] width 35 height 5
type textarea "x"
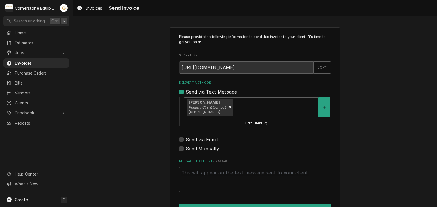
click at [196, 139] on label "Send via Email" at bounding box center [202, 139] width 32 height 7
click at [196, 139] on input "Send via Email" at bounding box center [262, 142] width 152 height 13
checkbox input "true"
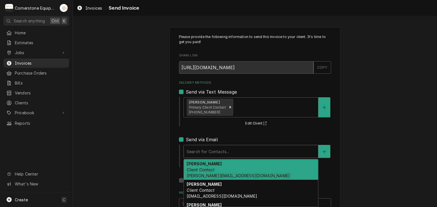
click at [197, 149] on div "Delivery Methods" at bounding box center [250, 152] width 128 height 10
click at [197, 157] on div "Search for Contacts..." at bounding box center [251, 152] width 134 height 13
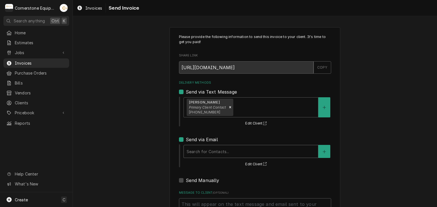
click at [196, 149] on div "Delivery Methods" at bounding box center [250, 152] width 128 height 10
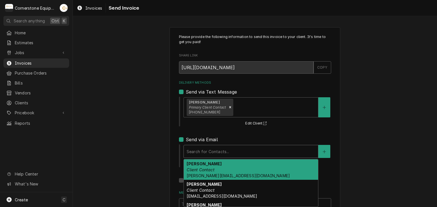
click at [197, 173] on div "Amy Moore Client Contact amy@masonmcdonalds.com" at bounding box center [251, 170] width 134 height 21
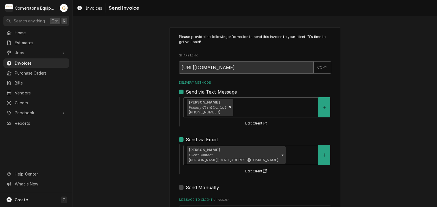
click at [155, 156] on div "Please provide the following information to send this invoice to your client. I…" at bounding box center [255, 144] width 364 height 244
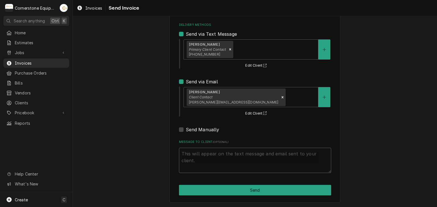
click at [216, 169] on textarea "Message to Client ( optional )" at bounding box center [255, 161] width 152 height 26
type textarea "x"
type textarea "T"
type textarea "x"
type textarea "Th"
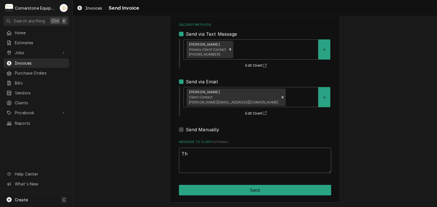
type textarea "x"
type textarea "Tha"
type textarea "x"
type textarea "Thank"
type textarea "x"
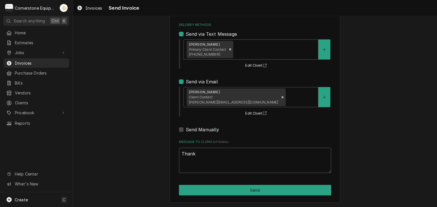
type textarea "Thank"
type textarea "x"
type textarea "Thank y"
type textarea "x"
type textarea "Thank yo"
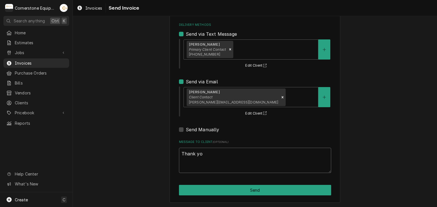
type textarea "x"
type textarea "Thank you"
type textarea "x"
type textarea "Thank you"
type textarea "x"
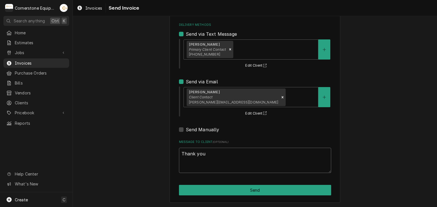
type textarea "Thank you f"
type textarea "x"
type textarea "Thank you fo"
type textarea "x"
type textarea "Thank you for"
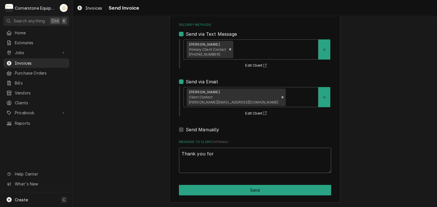
type textarea "x"
type textarea "Thank you for"
type textarea "x"
type textarea "Thank you for t"
type textarea "x"
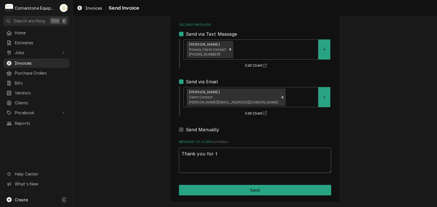
type textarea "Thank you for th"
type textarea "x"
type textarea "Thank you for the"
type textarea "x"
type textarea "Thank you for the"
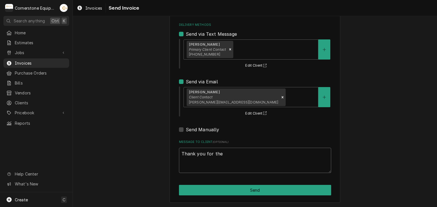
type textarea "x"
type textarea "Thank you for the o"
type textarea "x"
type textarea "Thank you for the op"
type textarea "x"
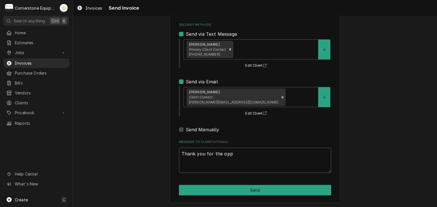
type textarea "Thank you for the oppo"
type textarea "x"
type textarea "Thank you for the oppor"
type textarea "x"
type textarea "Thank you for the opport"
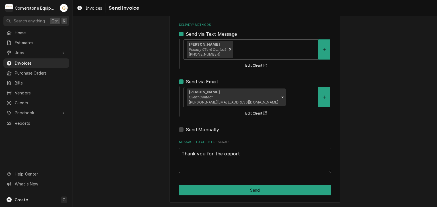
type textarea "x"
type textarea "Thank you for the opportun"
type textarea "x"
type textarea "Thank you for the opportuni"
type textarea "x"
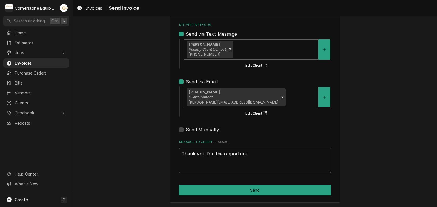
type textarea "Thank you for the opportunit"
type textarea "x"
type textarea "Thank you for the opportunity"
type textarea "x"
type textarea "Thank you for the opportunity"
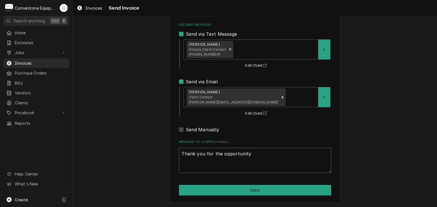
type textarea "x"
type textarea "Thank you for the opportunity t"
type textarea "x"
type textarea "Thank you for the opportunity to"
type textarea "x"
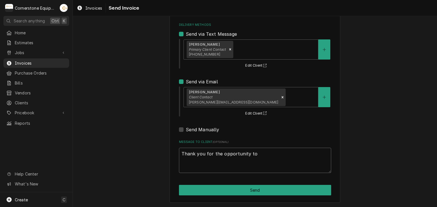
type textarea "Thank you for the opportunity to"
type textarea "x"
type textarea "Thank you for the opportunity to t"
type textarea "x"
type textarea "Thank you for the opportunity to to"
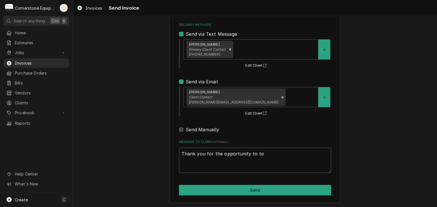
type textarea "x"
type textarea "Thank you for the opportunity to t"
type textarea "x"
type textarea "Thank you for the opportunity to"
type textarea "x"
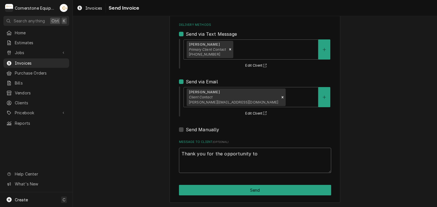
type textarea "Thank you for the opportunity to b"
type textarea "x"
type textarea "Thank you for the opportunity to be"
type textarea "x"
type textarea "Thank you for the opportunity to be"
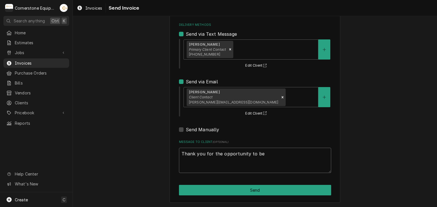
type textarea "x"
type textarea "Thank you for the opportunity to be o"
type textarea "x"
type textarea "Thank you for the opportunity to be of"
type textarea "x"
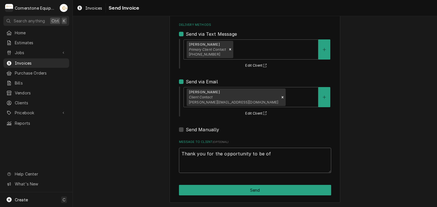
type textarea "Thank you for the opportunity to be of"
type textarea "x"
type textarea "Thank you for the opportunity to be of s"
type textarea "x"
type textarea "Thank you for the opportunity to be of se"
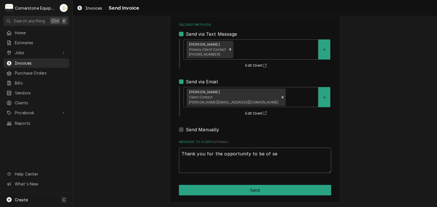
type textarea "x"
type textarea "Thank you for the opportunity to be of see"
type textarea "x"
type textarea "Thank you for the opportunity to be of seer"
type textarea "x"
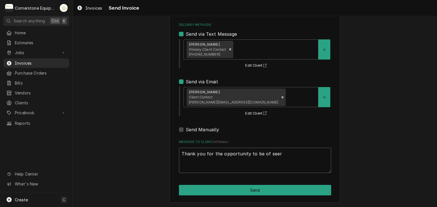
type textarea "Thank you for the opportunity to be of see"
type textarea "x"
type textarea "Thank you for the opportunity to be of se"
type textarea "x"
type textarea "Thank you for the opportunity to be of ser"
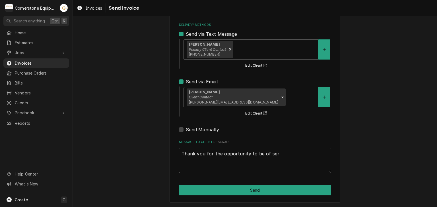
type textarea "x"
type textarea "Thank you for the opportunity to be of serv"
type textarea "x"
type textarea "Thank you for the opportunity to be of servi"
type textarea "x"
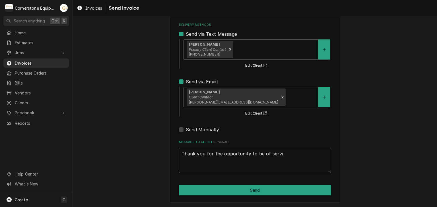
type textarea "Thank you for the opportunity to be of servic"
type textarea "x"
type textarea "Thank you for the opportunity to be of service"
type textarea "x"
click at [214, 164] on textarea "Thank you for the opportunity to be of service!" at bounding box center [255, 161] width 152 height 26
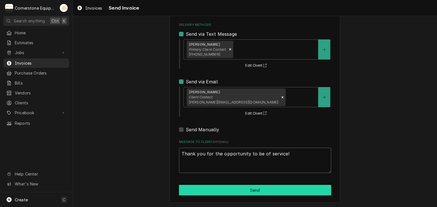
type textarea "Thank you for the opportunity to be of service!"
click at [241, 192] on button "Send" at bounding box center [255, 190] width 152 height 11
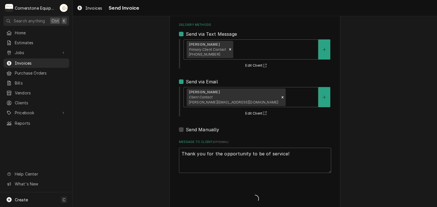
type textarea "x"
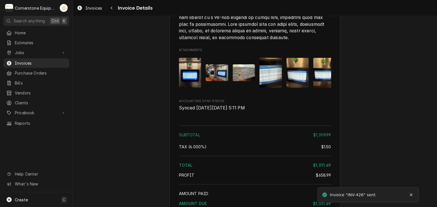
scroll to position [1148, 0]
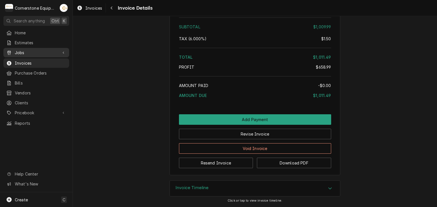
click at [18, 50] on span "Jobs" at bounding box center [36, 53] width 43 height 6
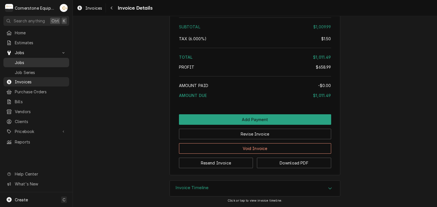
click at [20, 64] on div "Jobs" at bounding box center [36, 62] width 63 height 7
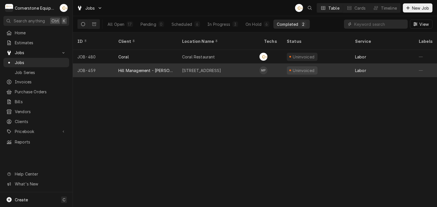
click at [146, 68] on div "Hill Management - [PERSON_NAME]" at bounding box center [145, 71] width 55 height 6
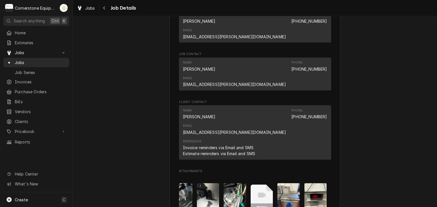
scroll to position [455, 0]
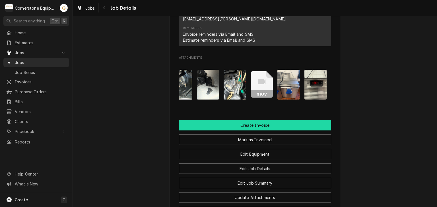
click at [238, 120] on button "Create Invoice" at bounding box center [255, 125] width 152 height 11
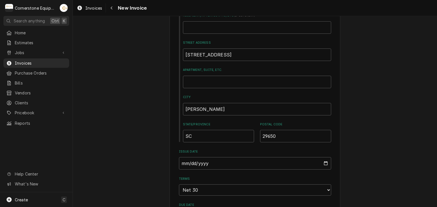
scroll to position [341, 0]
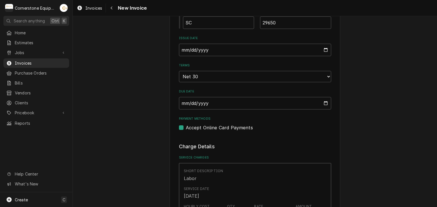
click at [234, 129] on label "Accept Online Card Payments" at bounding box center [219, 127] width 67 height 7
click at [234, 129] on input "Payment Methods" at bounding box center [262, 130] width 152 height 13
checkbox input "false"
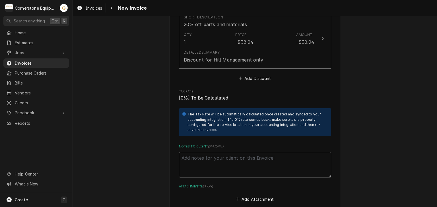
scroll to position [1343, 0]
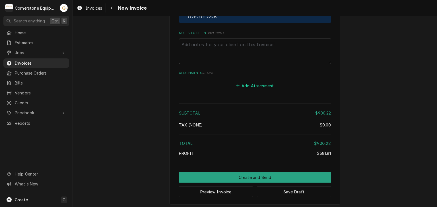
click at [247, 84] on button "Add Attachment" at bounding box center [255, 86] width 40 height 8
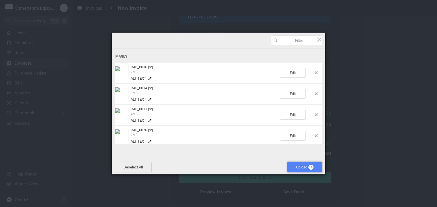
click at [294, 165] on span "Upload 10" at bounding box center [304, 167] width 35 height 11
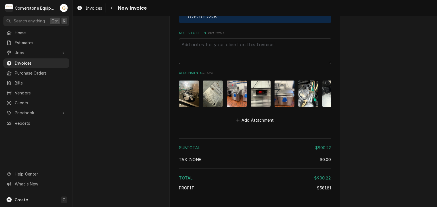
click at [201, 47] on textarea "Notes to Client ( optional )" at bounding box center [255, 52] width 152 height 26
paste textarea "INVOICE APPROVAL AND PAYMENT TERMS All invoices are due upon receipt unless oth…"
type textarea "x"
type textarea "INVOICE APPROVAL AND PAYMENT TERMS All invoices are due upon receipt unless oth…"
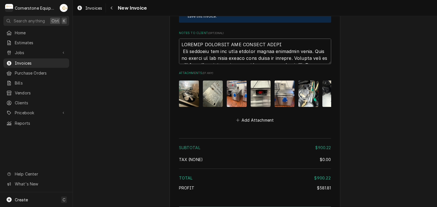
scroll to position [1443, 0]
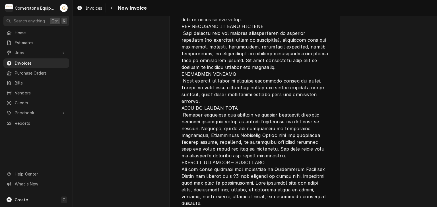
type textarea "x"
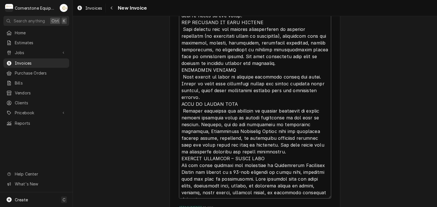
type textarea "INVOICE APPROVAL AND PAYMENT TERMS All invoices are due upon receipt unless oth…"
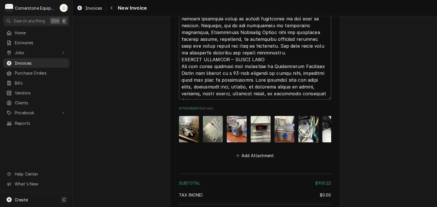
scroll to position [1620, 0]
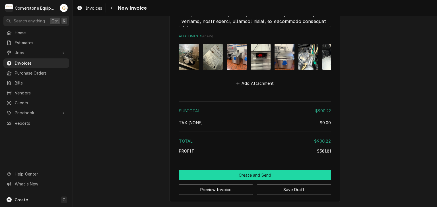
click at [266, 174] on button "Create and Send" at bounding box center [255, 175] width 152 height 11
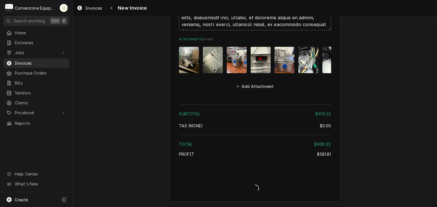
type textarea "x"
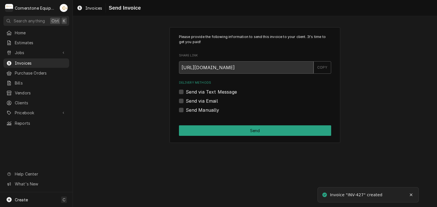
click at [216, 108] on label "Send Manually" at bounding box center [203, 110] width 34 height 7
click at [216, 108] on input "Send Manually" at bounding box center [262, 113] width 152 height 13
checkbox input "true"
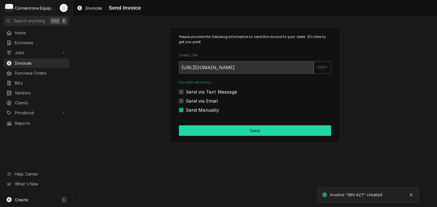
click at [234, 131] on button "Send" at bounding box center [255, 131] width 152 height 11
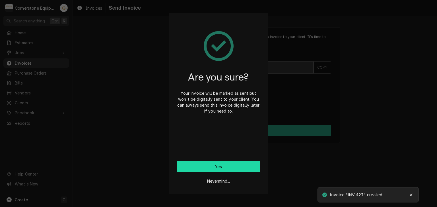
click at [211, 167] on button "Yes" at bounding box center [219, 167] width 84 height 11
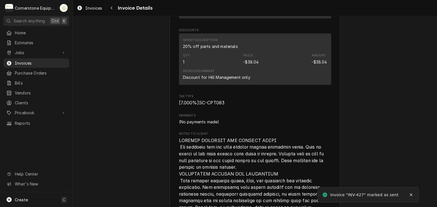
scroll to position [1377, 0]
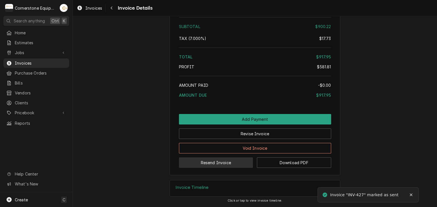
click at [220, 165] on button "Resend Invoice" at bounding box center [216, 163] width 74 height 11
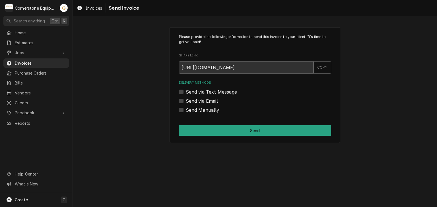
click at [203, 91] on label "Send via Text Message" at bounding box center [211, 92] width 51 height 7
click at [203, 91] on input "Send via Text Message" at bounding box center [262, 95] width 152 height 13
checkbox input "true"
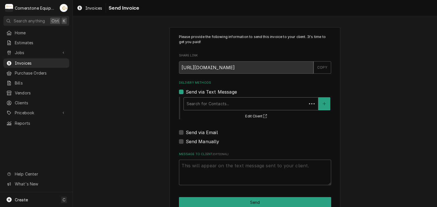
click at [201, 105] on div "Delivery Methods" at bounding box center [244, 104] width 117 height 10
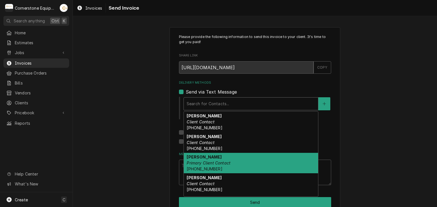
click at [198, 156] on strong "[PERSON_NAME]" at bounding box center [203, 157] width 35 height 5
type textarea "x"
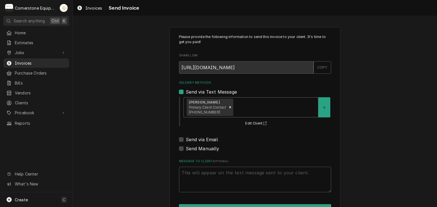
click at [197, 142] on label "Send via Email" at bounding box center [202, 139] width 32 height 7
click at [197, 142] on input "Send via Email" at bounding box center [262, 142] width 152 height 13
checkbox input "true"
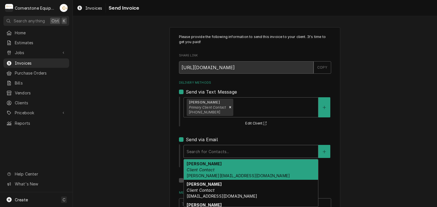
click at [198, 147] on div "Delivery Methods" at bounding box center [250, 152] width 128 height 10
click at [199, 165] on strong "Amy Moore" at bounding box center [203, 164] width 35 height 5
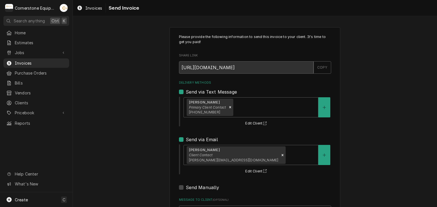
click at [153, 153] on div "Please provide the following information to send this invoice to your client. I…" at bounding box center [255, 144] width 364 height 244
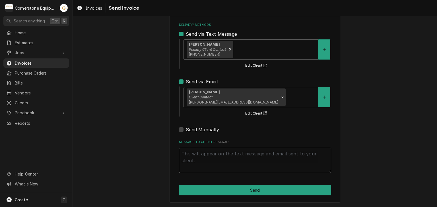
click at [246, 153] on textarea "Message to Client ( optional )" at bounding box center [255, 161] width 152 height 26
type textarea "x"
type textarea "T"
type textarea "x"
type textarea "Th"
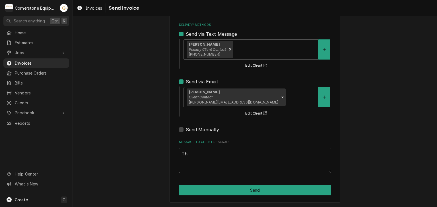
type textarea "x"
type textarea "Tha"
type textarea "x"
type textarea "Than"
type textarea "x"
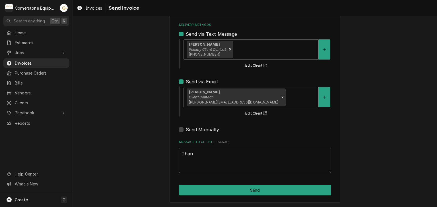
type textarea "Than"
type textarea "x"
type textarea "Than"
type textarea "x"
type textarea "Thank"
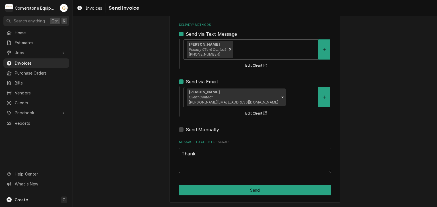
type textarea "x"
type textarea "Thank"
type textarea "x"
type textarea "Thank y"
type textarea "x"
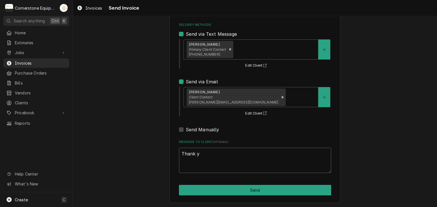
type textarea "Thank yo"
type textarea "x"
type textarea "Thank you"
type textarea "x"
type textarea "Thank you f"
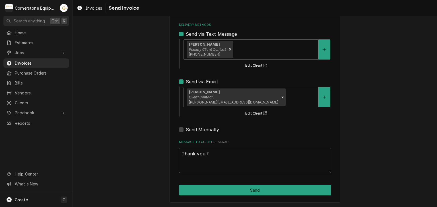
type textarea "x"
type textarea "Thank you fo"
type textarea "x"
type textarea "Thank you for"
type textarea "x"
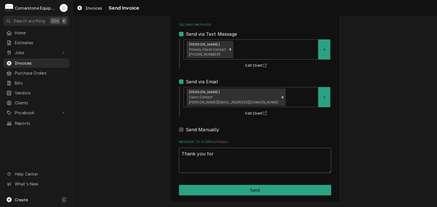
type textarea "Thank you for"
type textarea "x"
type textarea "Thank you for t"
type textarea "x"
type textarea "Thank you for th"
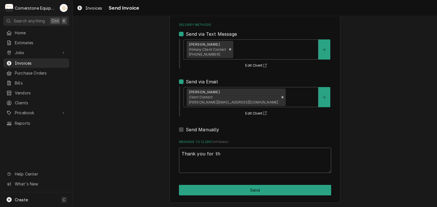
type textarea "x"
type textarea "Thank you for the"
type textarea "x"
type textarea "Thank you for the"
type textarea "x"
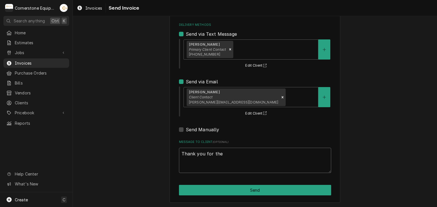
type textarea "Thank you for the o"
type textarea "x"
type textarea "Thank you for the op"
type textarea "x"
type textarea "Thank you for the opp"
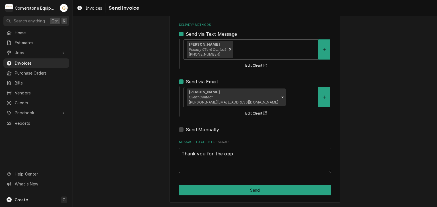
type textarea "x"
type textarea "Thank you for the oppo"
type textarea "x"
type textarea "Thank you for the oppor"
type textarea "x"
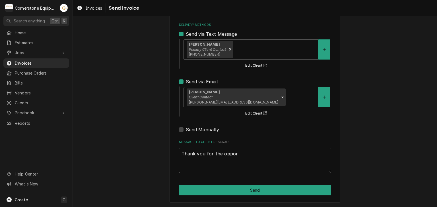
type textarea "Thank you for the opport"
type textarea "x"
type textarea "Thank you for the opportu"
type textarea "x"
type textarea "Thank you for the opportun"
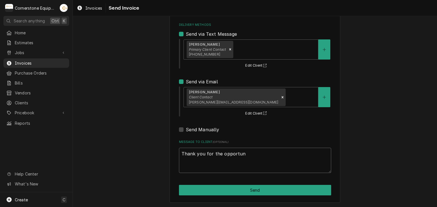
type textarea "x"
type textarea "Thank you for the opportuni"
type textarea "x"
type textarea "Thank you for the opportunit"
type textarea "x"
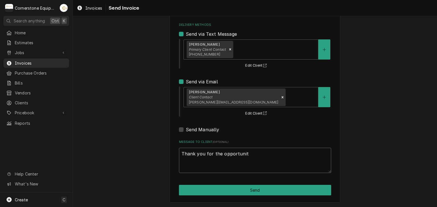
type textarea "Thank you for the opportunity"
type textarea "x"
type textarea "Thank you for the opportunity"
type textarea "x"
type textarea "Thank you for the opportunity t"
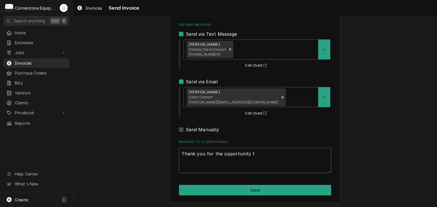
type textarea "x"
type textarea "Thank you for the opportunity to"
type textarea "x"
type textarea "Thank you for the opportunity to"
type textarea "x"
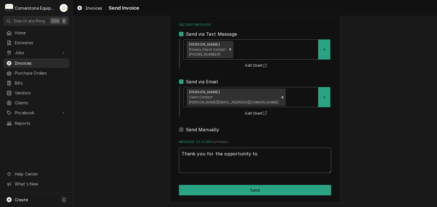
type textarea "Thank you for the opportunity to b"
type textarea "x"
type textarea "Thank you for the opportunity to be"
type textarea "x"
type textarea "Thank you for the opportunity to be"
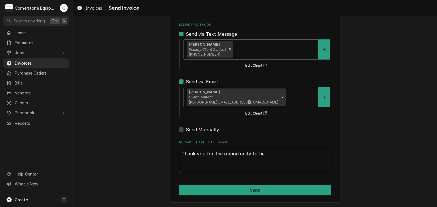
type textarea "x"
type textarea "Thank you for the opportunity to be o"
type textarea "x"
type textarea "Thank you for the opportunity to be of"
type textarea "x"
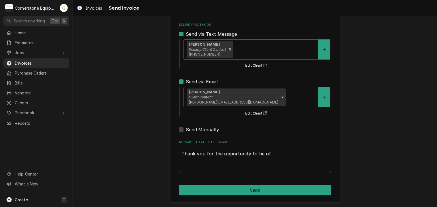
type textarea "Thank you for the opportunity to be of"
type textarea "x"
type textarea "Thank you for the opportunity to be of s"
type textarea "x"
type textarea "Thank you for the opportunity to be of se"
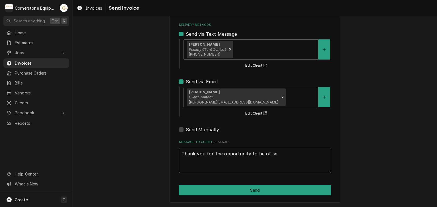
type textarea "x"
type textarea "Thank you for the opportunity to be of ser"
type textarea "x"
type textarea "Thank you for the opportunity to be of serv"
type textarea "x"
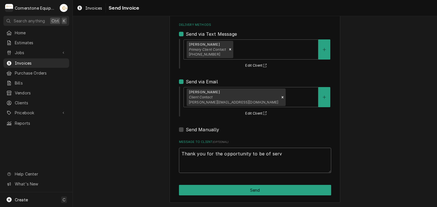
type textarea "Thank you for the opportunity to be of servi"
type textarea "x"
type textarea "Thank you for the opportunity to be of servic"
type textarea "x"
type textarea "Thank you for the opportunity to be of service"
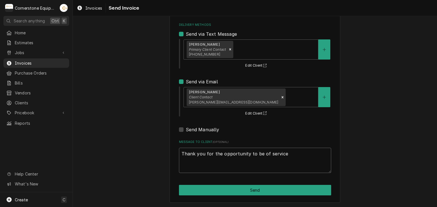
type textarea "x"
click at [246, 153] on textarea "Thank you for the opportunity to be of service!" at bounding box center [255, 161] width 152 height 26
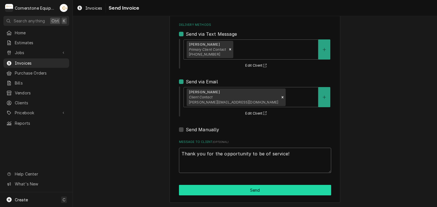
type textarea "Thank you for the opportunity to be of service!"
click at [242, 194] on button "Send" at bounding box center [255, 190] width 152 height 11
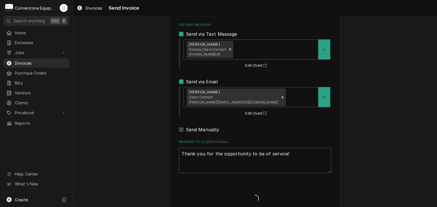
type textarea "x"
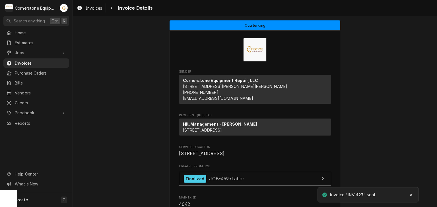
drag, startPoint x: 24, startPoint y: 49, endPoint x: 26, endPoint y: 56, distance: 7.4
click at [24, 50] on span "Jobs" at bounding box center [36, 53] width 43 height 6
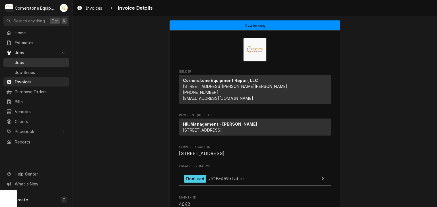
click at [28, 63] on span "Jobs" at bounding box center [40, 63] width 51 height 6
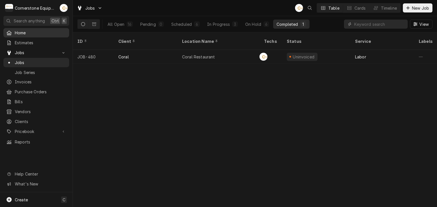
click at [18, 32] on span "Home" at bounding box center [40, 33] width 51 height 6
